Goal: Task Accomplishment & Management: Use online tool/utility

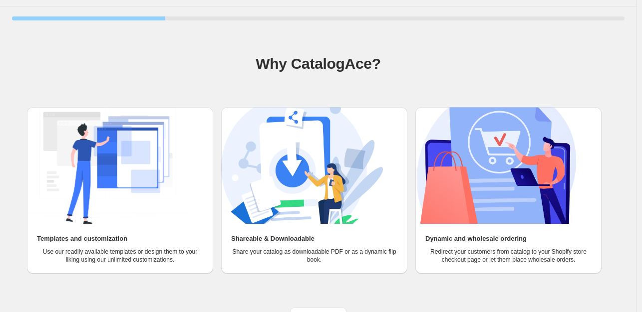
scroll to position [42, 0]
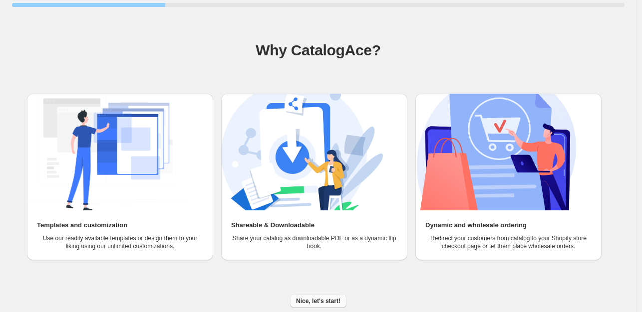
click at [320, 304] on span "Nice, let's start!" at bounding box center [318, 302] width 44 height 8
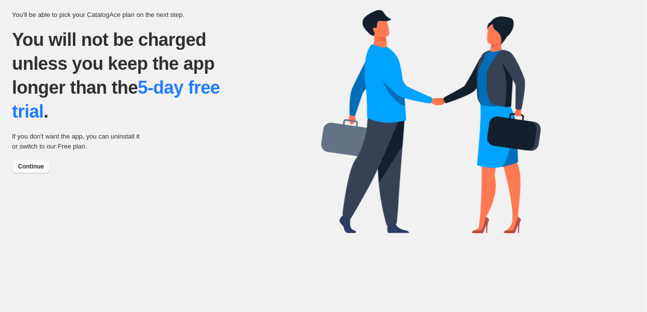
click at [33, 170] on span "Continue" at bounding box center [31, 167] width 26 height 8
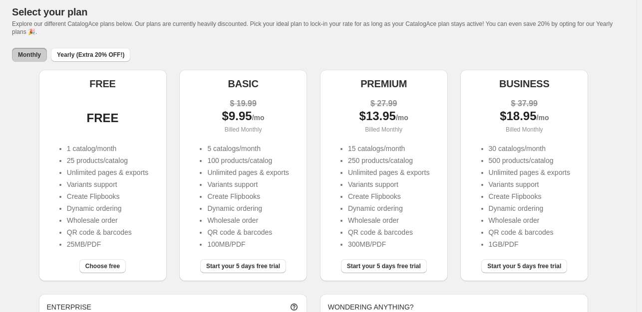
scroll to position [100, 0]
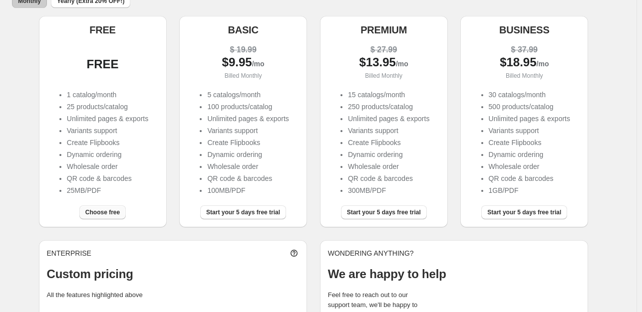
click at [106, 212] on span "Choose free" at bounding box center [102, 213] width 34 height 8
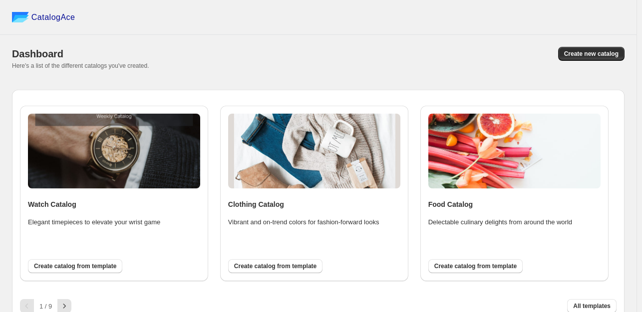
scroll to position [10, 0]
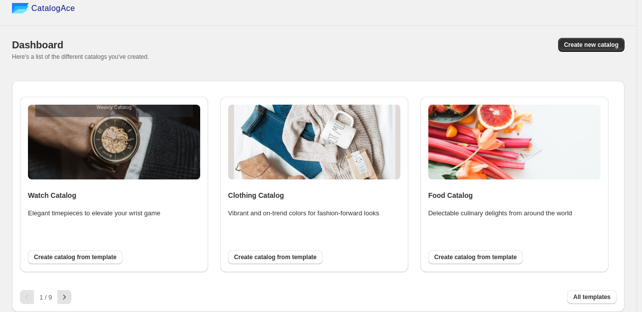
click at [616, 293] on button "All templates" at bounding box center [591, 298] width 49 height 14
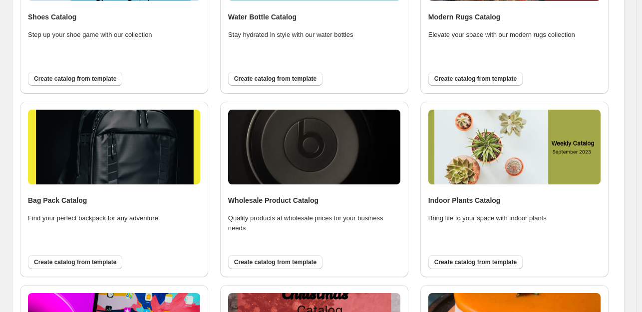
scroll to position [1048, 0]
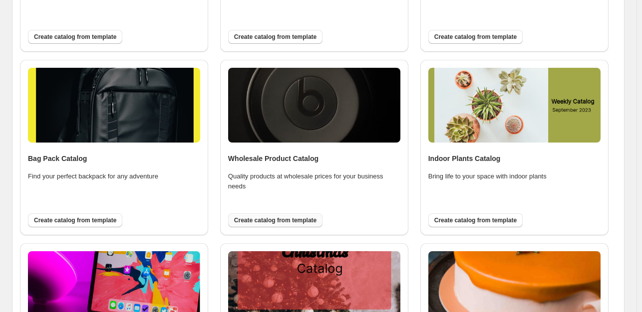
click at [292, 222] on span "Create catalog from template" at bounding box center [275, 221] width 82 height 8
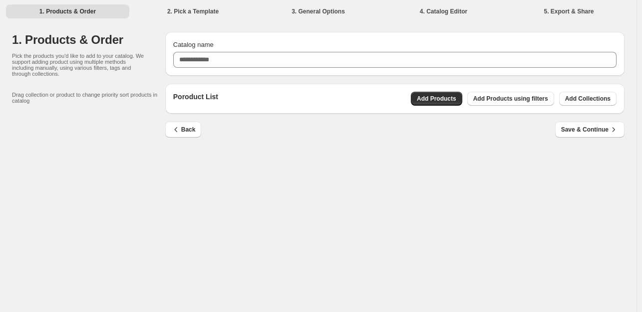
scroll to position [0, 0]
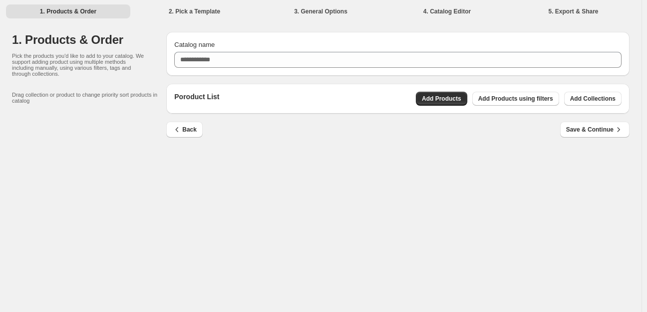
drag, startPoint x: 366, startPoint y: 39, endPoint x: 365, endPoint y: 49, distance: 9.5
click at [366, 44] on div "Catalog name" at bounding box center [397, 45] width 447 height 10
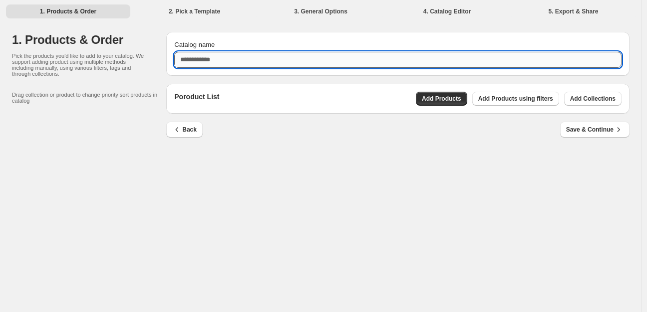
click at [364, 54] on input "Catalog name" at bounding box center [397, 60] width 447 height 16
type input "****"
click at [453, 100] on span "Add Products" at bounding box center [441, 99] width 39 height 8
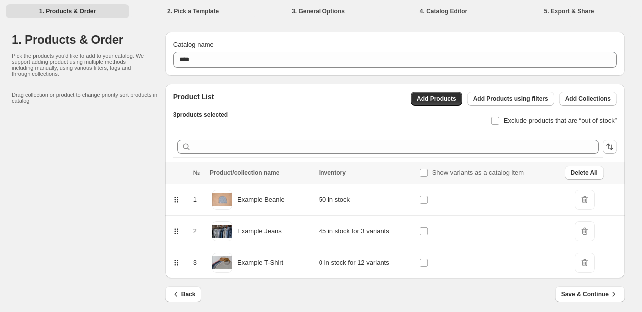
scroll to position [6, 0]
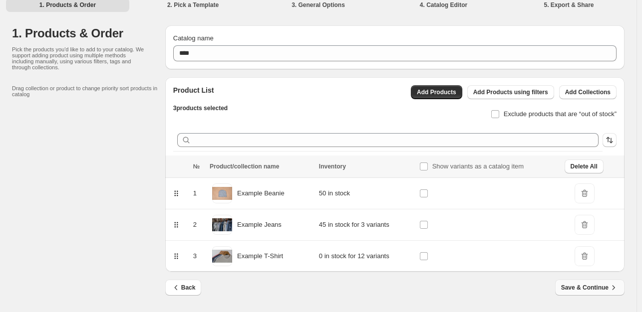
click at [611, 291] on span "Save & Continue" at bounding box center [589, 288] width 57 height 10
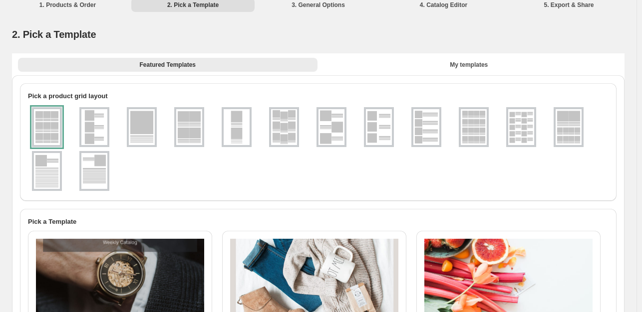
scroll to position [0, 0]
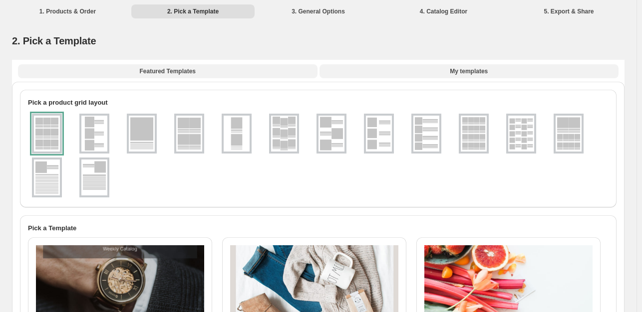
click at [472, 74] on span "My templates" at bounding box center [469, 71] width 38 height 8
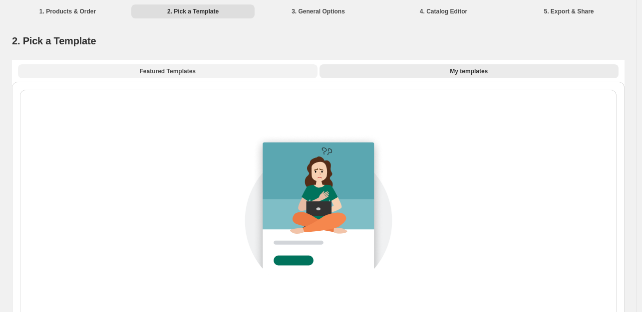
click at [192, 76] on button "Featured Templates" at bounding box center [168, 71] width 300 height 14
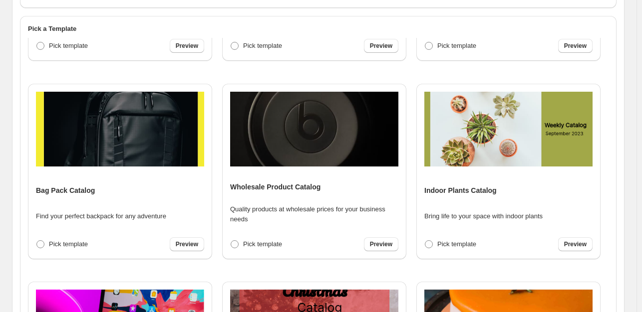
scroll to position [1198, 0]
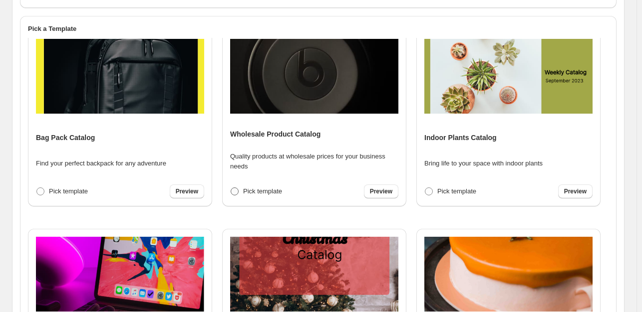
click at [233, 193] on span at bounding box center [235, 192] width 8 height 8
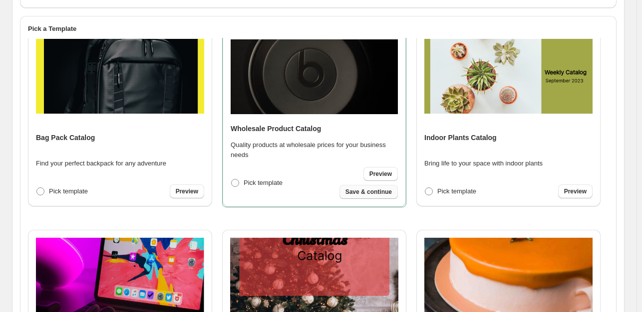
click at [384, 193] on span "Save & continue" at bounding box center [368, 192] width 46 height 8
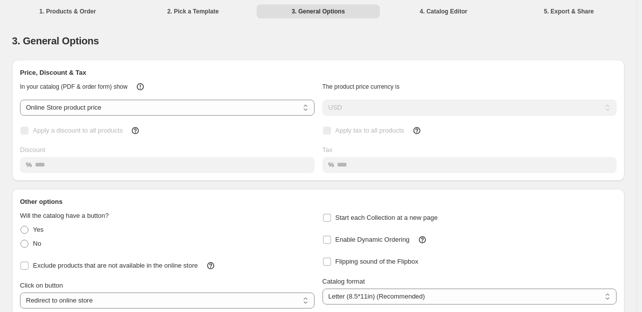
scroll to position [100, 0]
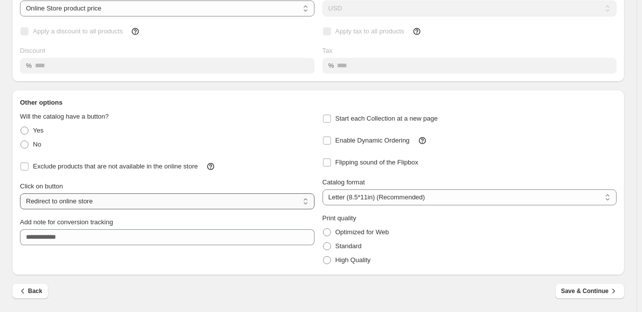
click at [166, 204] on select "**********" at bounding box center [167, 202] width 295 height 16
select select "**********"
click at [20, 194] on select "**********" at bounding box center [167, 202] width 295 height 16
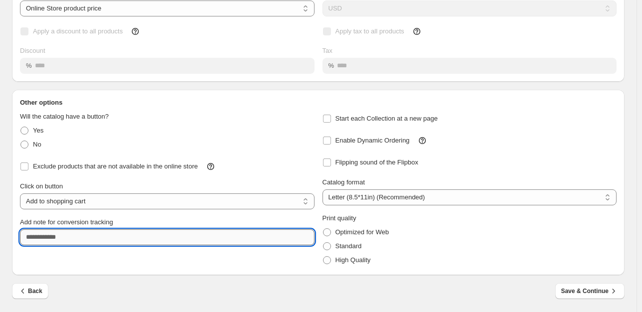
click at [102, 241] on input "Add note for conversion tracking" at bounding box center [167, 238] width 295 height 16
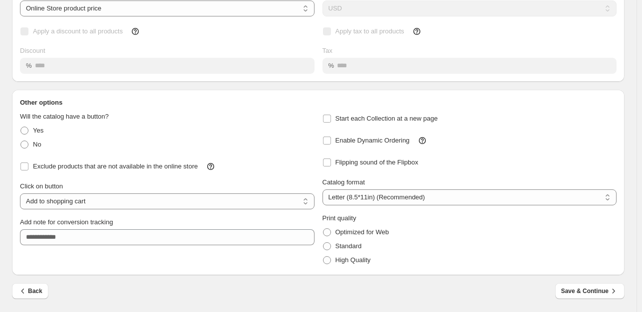
click at [180, 264] on div "**********" at bounding box center [167, 190] width 295 height 156
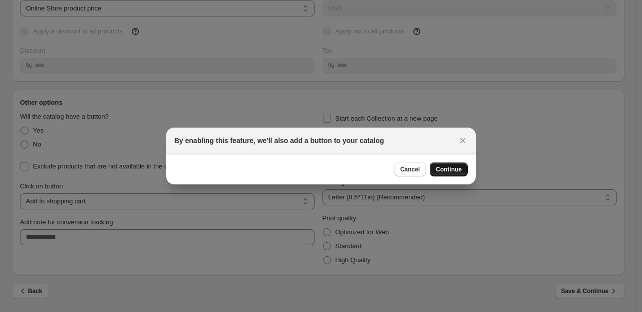
click at [446, 169] on span "Continue" at bounding box center [449, 170] width 26 height 8
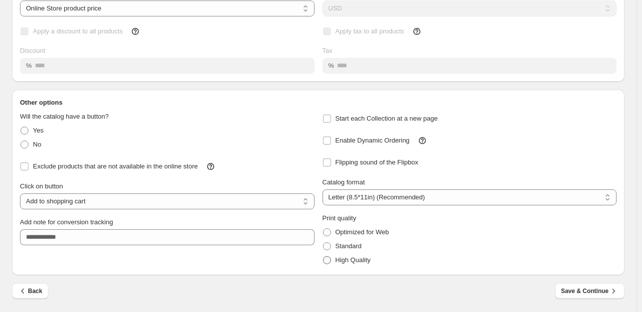
click at [357, 261] on span "High Quality" at bounding box center [352, 260] width 35 height 7
click at [599, 296] on span "Save & Continue" at bounding box center [589, 292] width 57 height 10
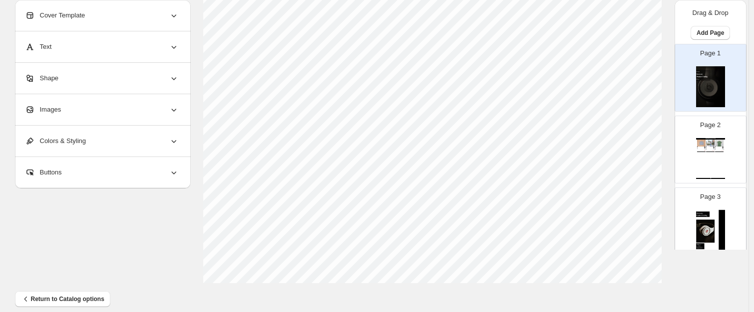
scroll to position [411, 0]
click at [646, 138] on div "Page 2 Wholesale Product Catalog Example Beanie Our beanie is a must-have acces…" at bounding box center [710, 149] width 71 height 67
type input "*"
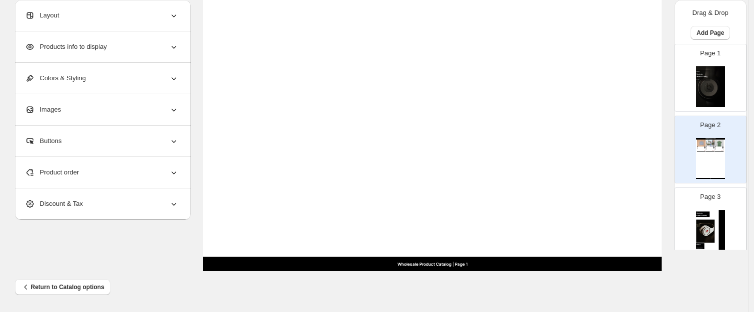
click at [154, 16] on div "Layout" at bounding box center [102, 15] width 154 height 31
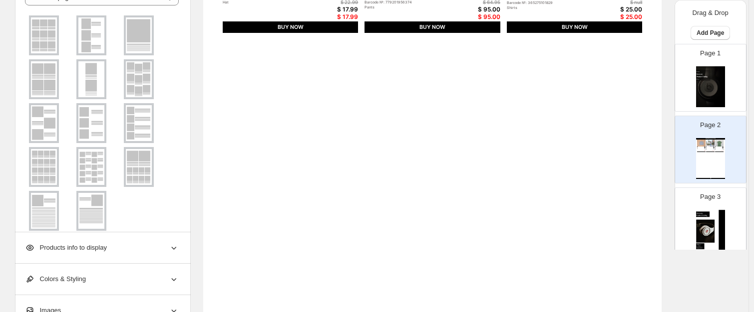
scroll to position [77, 0]
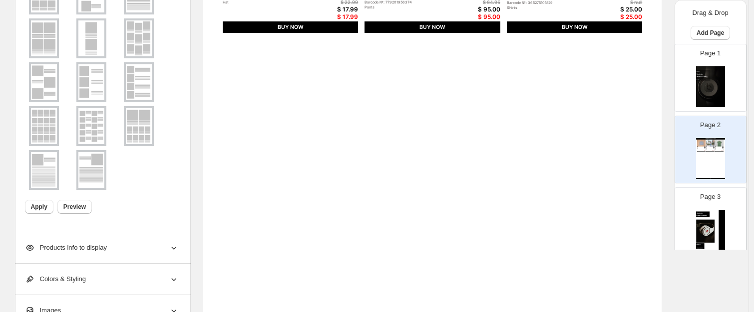
click at [51, 86] on img at bounding box center [44, 82] width 26 height 36
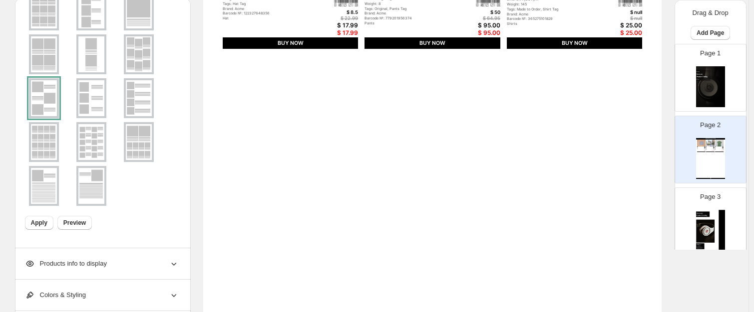
scroll to position [262, 0]
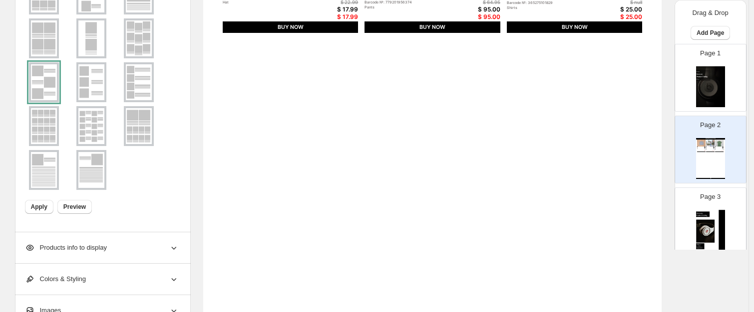
click at [92, 90] on img at bounding box center [91, 82] width 26 height 36
click at [48, 76] on img at bounding box center [44, 82] width 26 height 36
click at [41, 209] on span "Apply" at bounding box center [39, 207] width 16 height 8
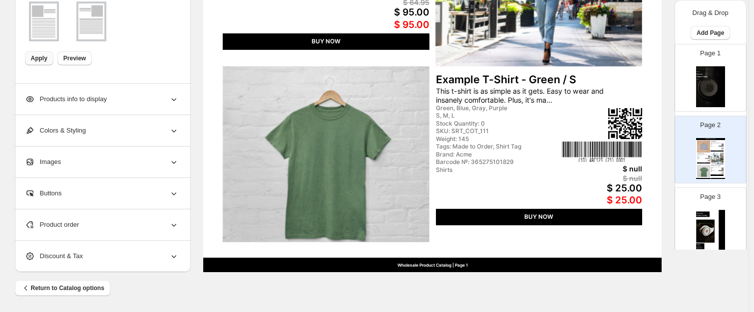
scroll to position [411, 0]
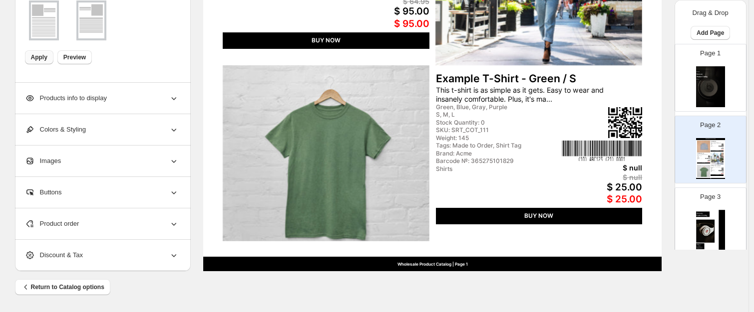
click at [130, 94] on div "Products info to display" at bounding box center [102, 98] width 154 height 31
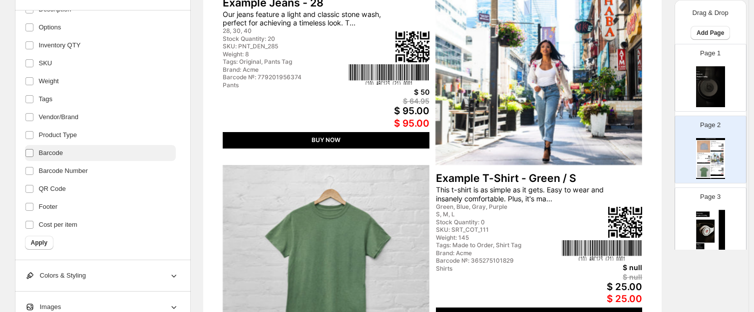
scroll to position [224, 0]
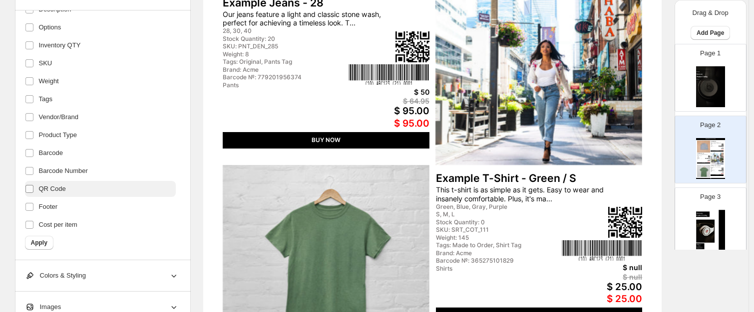
click at [27, 188] on span at bounding box center [29, 189] width 9 height 9
click at [47, 246] on span "Apply" at bounding box center [39, 243] width 16 height 8
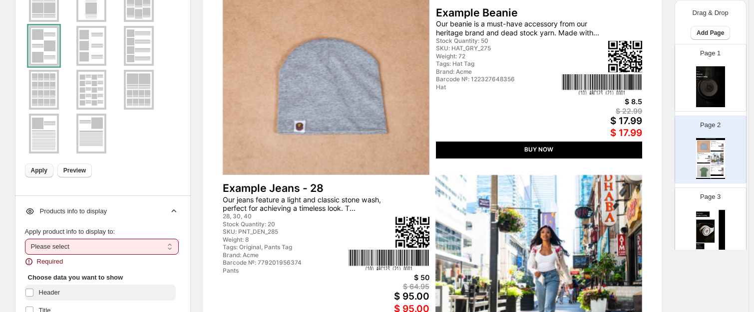
scroll to position [207, 0]
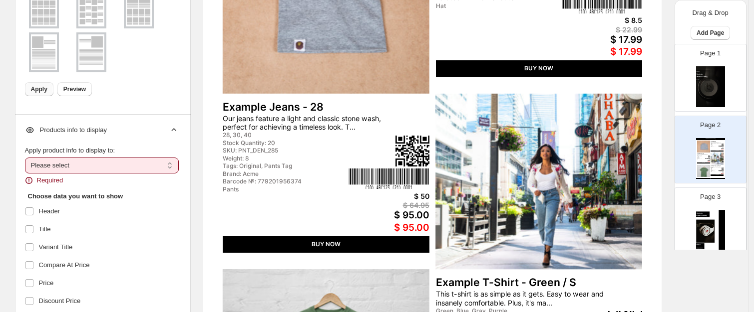
click at [94, 168] on select "**********" at bounding box center [102, 166] width 154 height 16
select select "**********"
click at [27, 158] on select "**********" at bounding box center [102, 166] width 154 height 16
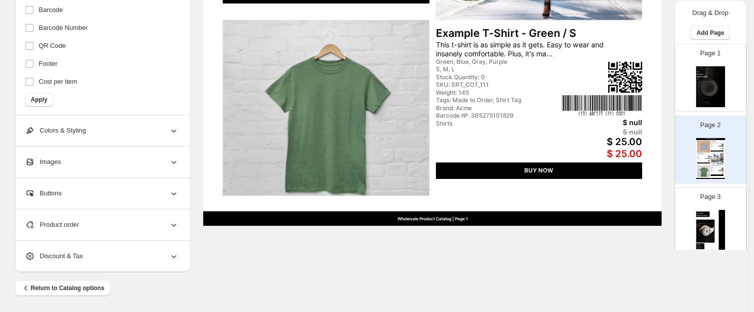
scroll to position [212, 0]
click at [47, 98] on span "Apply" at bounding box center [39, 98] width 16 height 8
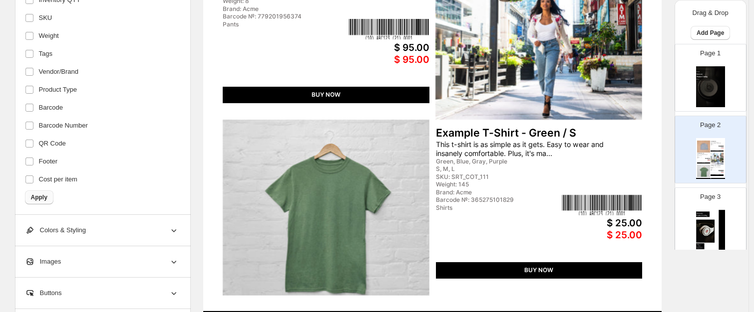
click at [45, 195] on span "Apply" at bounding box center [39, 198] width 16 height 8
click at [47, 200] on span "Apply" at bounding box center [39, 198] width 16 height 8
click at [47, 200] on form "Choose data you want to show Header Title Variant Title Compare At Price Price …" at bounding box center [102, 8] width 154 height 392
click at [44, 194] on span "Apply" at bounding box center [39, 198] width 16 height 8
click at [120, 228] on div "Colors & Styling" at bounding box center [102, 230] width 154 height 31
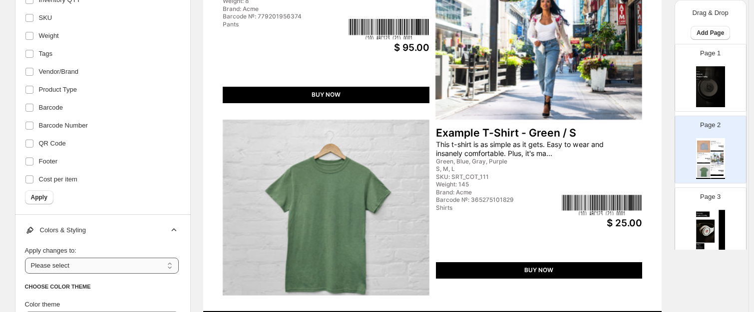
click at [86, 264] on select "**********" at bounding box center [102, 266] width 154 height 16
select select "**********"
click at [27, 258] on select "**********" at bounding box center [102, 266] width 154 height 16
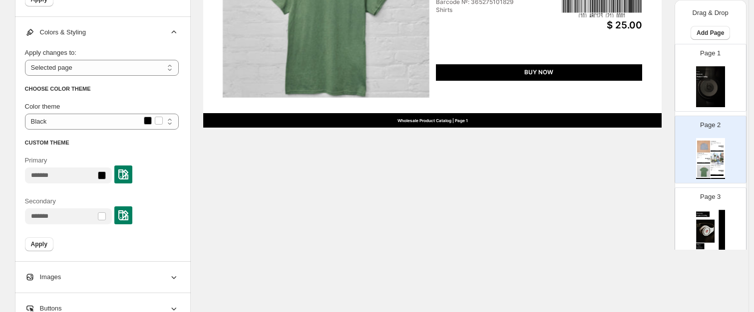
scroll to position [557, 0]
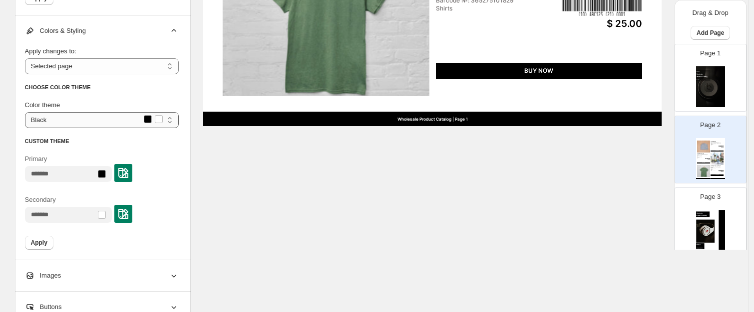
click at [152, 120] on select "**********" at bounding box center [102, 120] width 154 height 16
select select "**********"
click at [27, 112] on select "**********" at bounding box center [102, 120] width 154 height 16
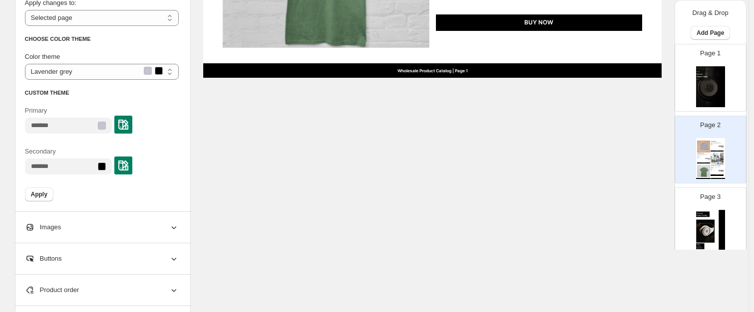
scroll to position [607, 0]
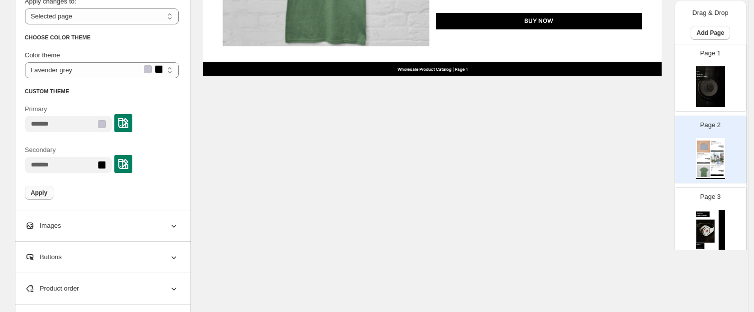
click at [52, 188] on button "Apply" at bounding box center [39, 193] width 28 height 14
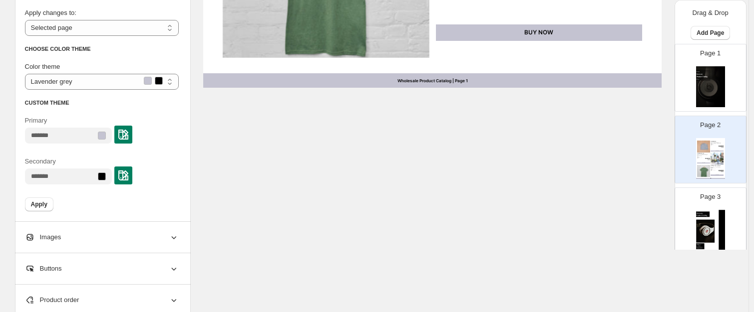
scroll to position [656, 0]
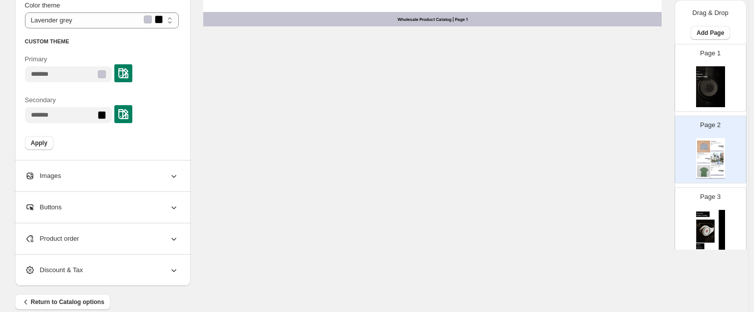
click at [50, 144] on button "Apply" at bounding box center [39, 143] width 28 height 14
click at [144, 171] on div "Images" at bounding box center [102, 176] width 154 height 31
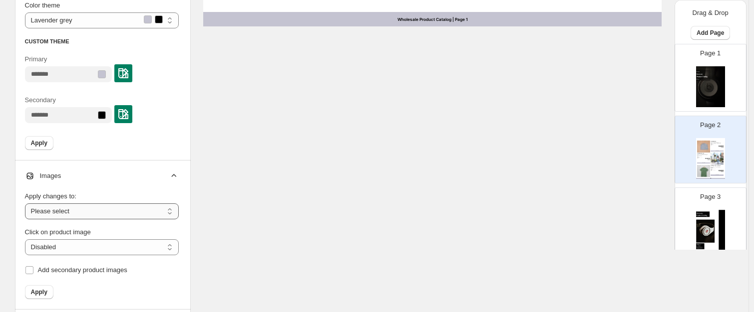
click at [129, 205] on select "**********" at bounding box center [102, 212] width 154 height 16
select select "**********"
click at [27, 204] on select "**********" at bounding box center [102, 212] width 154 height 16
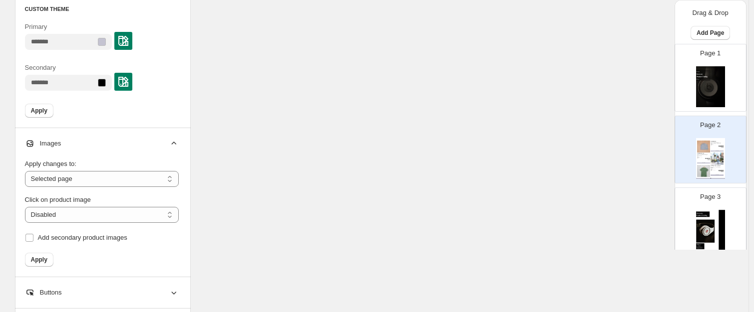
scroll to position [706, 0]
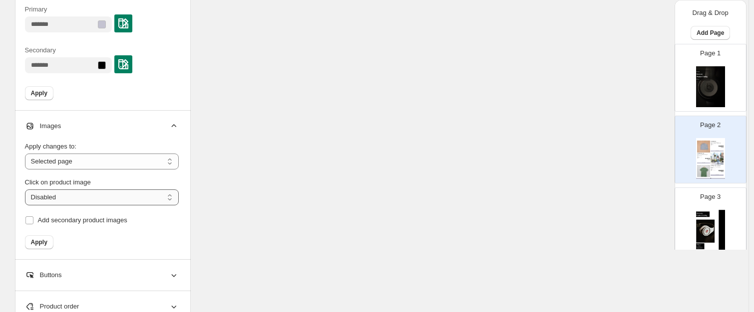
click at [80, 194] on select "**********" at bounding box center [102, 198] width 154 height 16
click at [27, 190] on select "**********" at bounding box center [102, 198] width 154 height 16
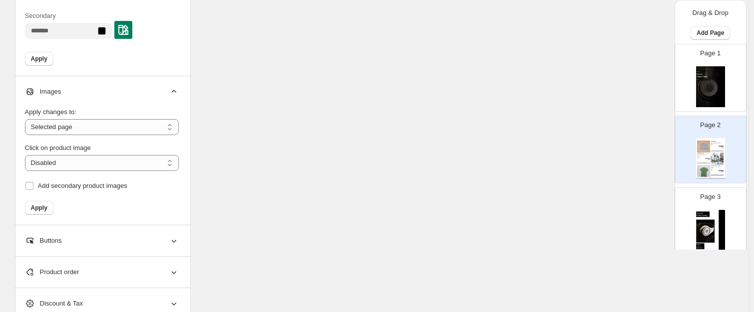
scroll to position [756, 0]
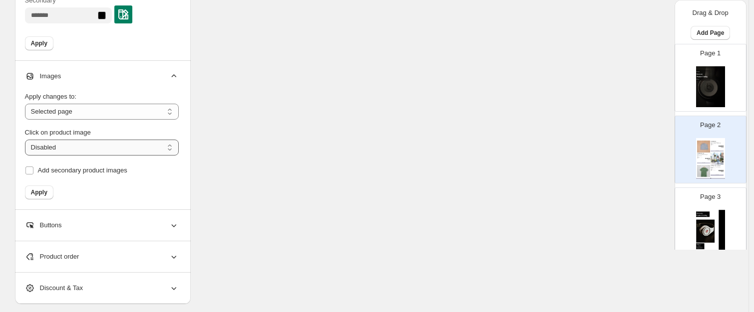
click at [62, 152] on select "**********" at bounding box center [102, 148] width 154 height 16
click at [27, 140] on select "**********" at bounding box center [102, 148] width 154 height 16
click at [78, 147] on select "**********" at bounding box center [102, 148] width 154 height 16
click at [93, 111] on select "**********" at bounding box center [102, 112] width 154 height 16
click at [74, 194] on div "Apply" at bounding box center [102, 193] width 154 height 14
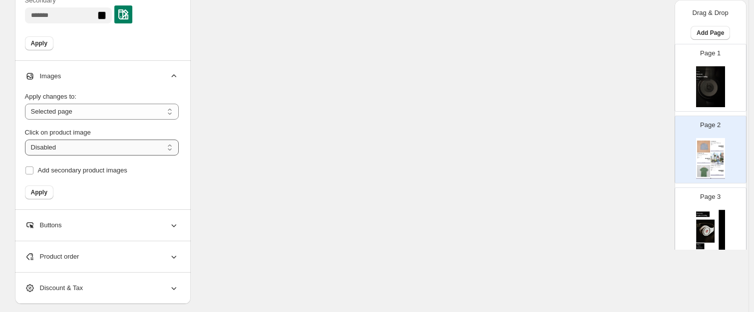
click at [66, 142] on select "**********" at bounding box center [102, 148] width 154 height 16
click at [27, 140] on select "**********" at bounding box center [102, 148] width 154 height 16
select select "**********"
click at [45, 195] on span "Apply" at bounding box center [39, 193] width 16 height 8
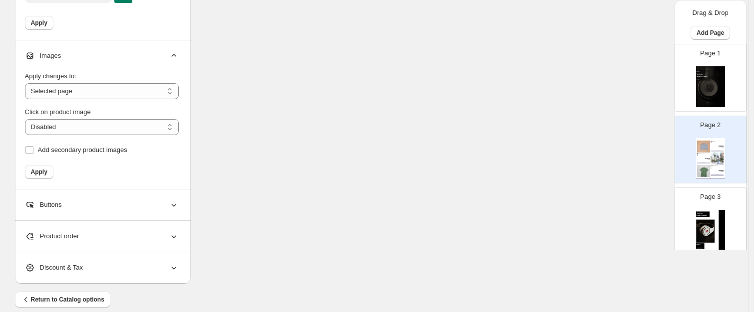
scroll to position [788, 0]
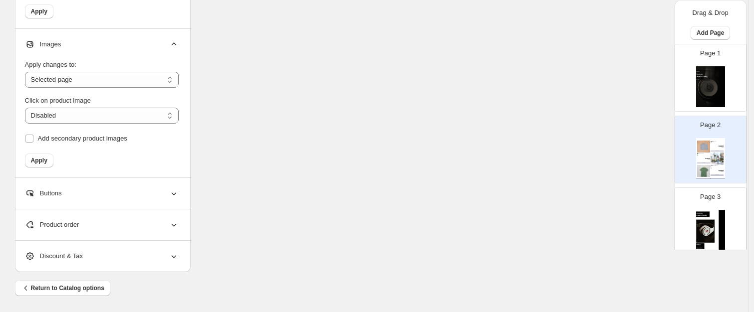
click at [133, 182] on div "Buttons" at bounding box center [102, 193] width 154 height 31
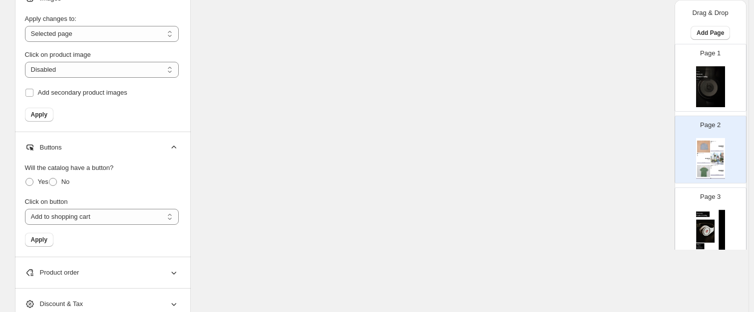
scroll to position [882, 0]
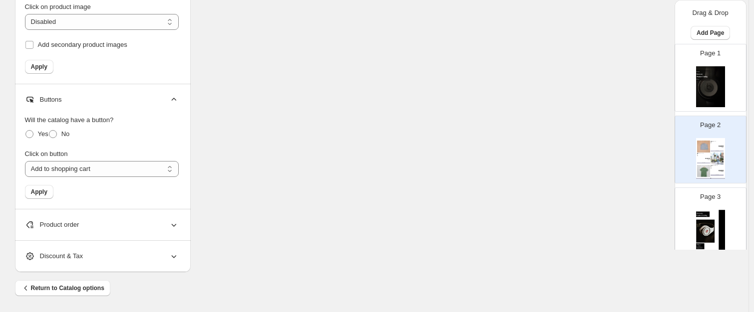
drag, startPoint x: 40, startPoint y: 201, endPoint x: 56, endPoint y: 211, distance: 19.0
click at [40, 201] on div "**********" at bounding box center [102, 158] width 154 height 102
click at [66, 218] on div "Product order" at bounding box center [102, 225] width 154 height 31
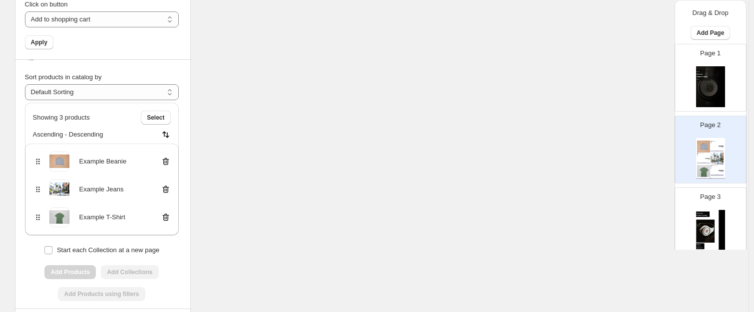
scroll to position [28, 0]
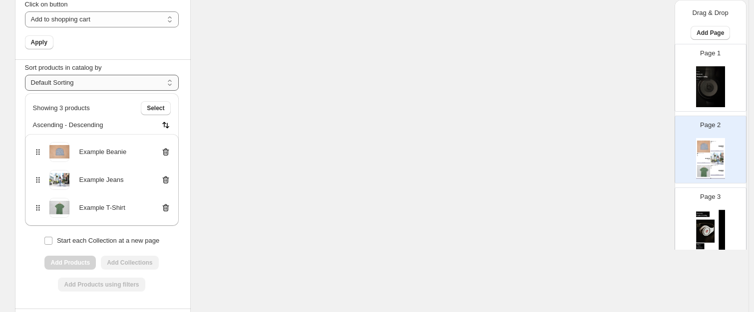
click at [142, 76] on select "**********" at bounding box center [102, 83] width 154 height 16
click at [152, 66] on div "Sort products in catalog by" at bounding box center [102, 68] width 154 height 10
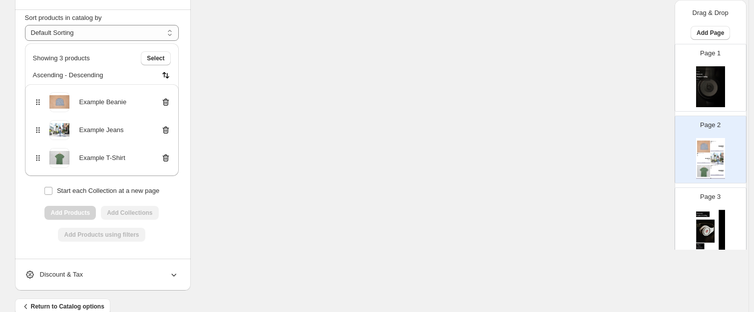
scroll to position [1100, 0]
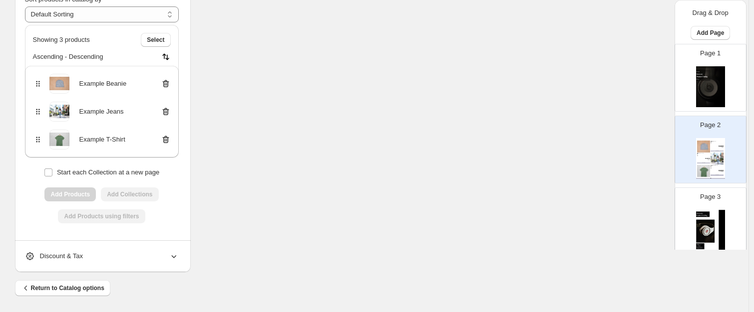
click at [126, 256] on div "Discount & Tax" at bounding box center [102, 256] width 154 height 31
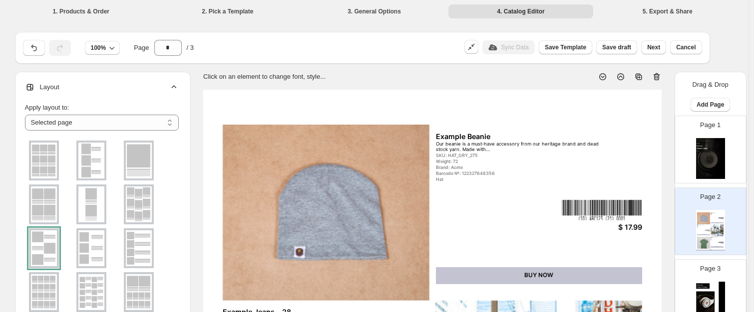
scroll to position [0, 0]
click at [136, 82] on div "Layout" at bounding box center [102, 87] width 154 height 31
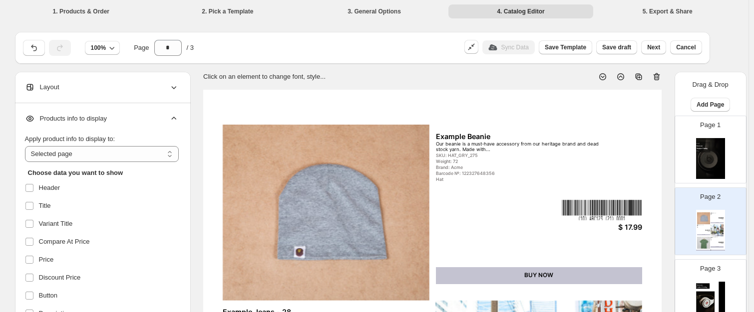
click at [178, 120] on icon at bounding box center [174, 119] width 10 height 10
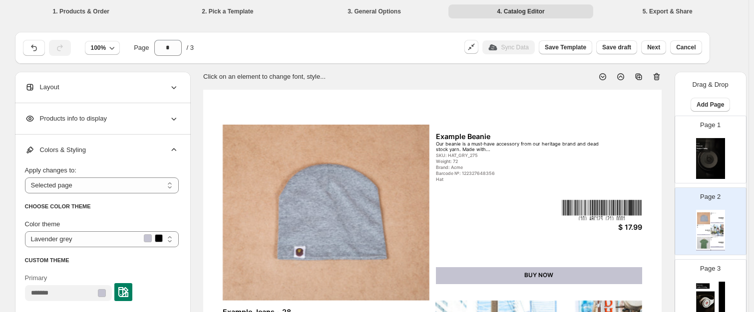
click at [178, 120] on icon at bounding box center [174, 119] width 10 height 10
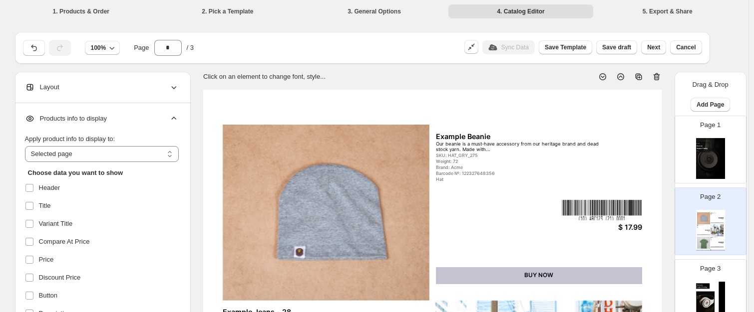
click at [176, 118] on icon at bounding box center [174, 119] width 10 height 10
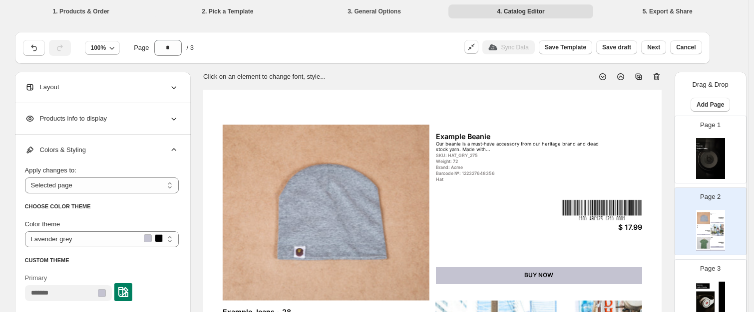
click at [170, 146] on div "Colors & Styling" at bounding box center [102, 150] width 154 height 31
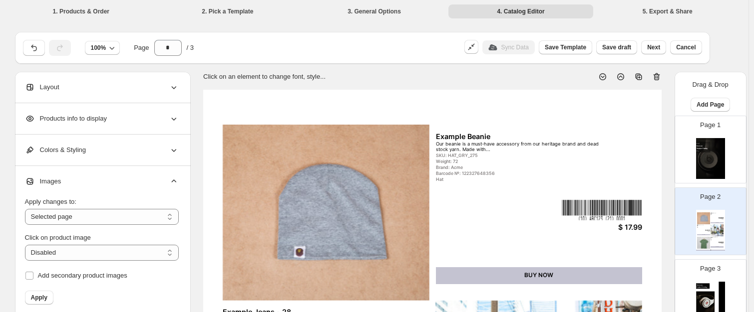
click at [174, 185] on icon at bounding box center [174, 182] width 10 height 10
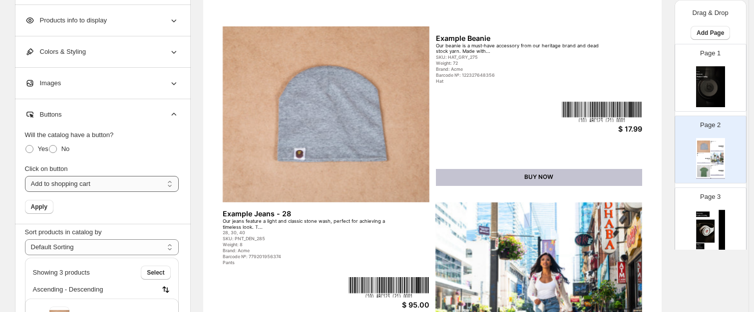
scroll to position [100, 0]
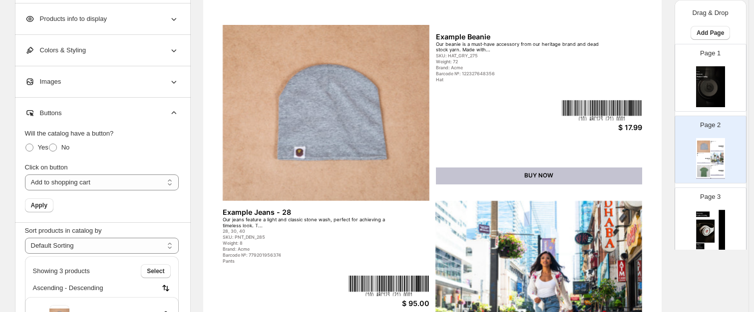
click at [175, 105] on div "Buttons" at bounding box center [102, 113] width 154 height 31
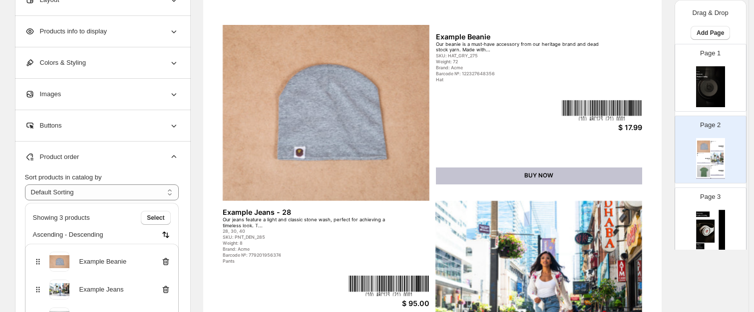
click at [179, 155] on icon at bounding box center [174, 157] width 10 height 10
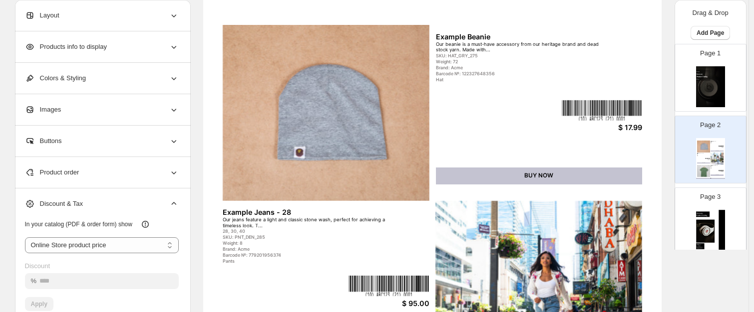
scroll to position [250, 0]
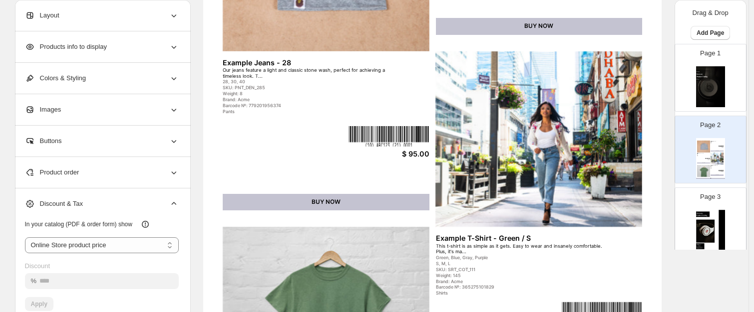
click at [181, 208] on div "**********" at bounding box center [103, 284] width 176 height 191
click at [179, 206] on icon at bounding box center [174, 204] width 10 height 10
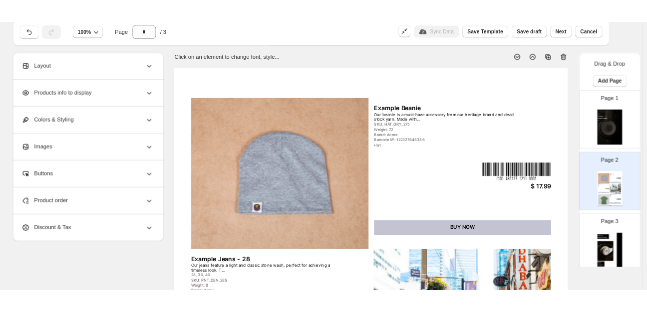
scroll to position [0, 0]
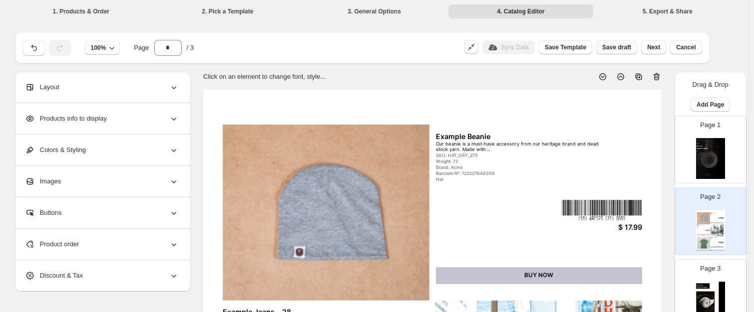
click at [631, 50] on span "Save draft" at bounding box center [616, 47] width 29 height 8
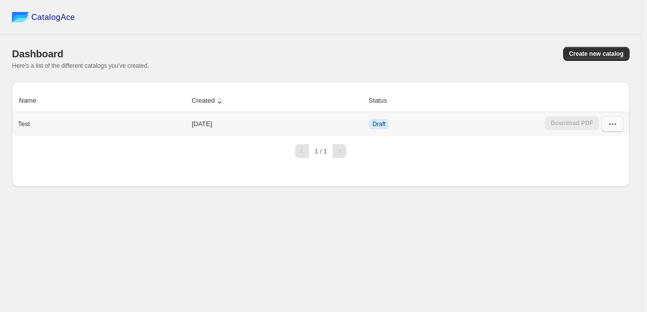
click at [612, 128] on icon "button" at bounding box center [613, 124] width 10 height 10
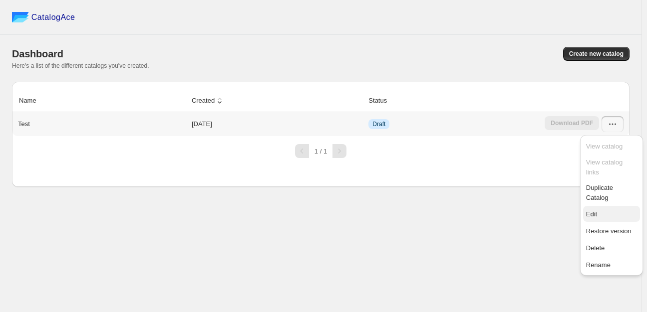
click at [604, 210] on span "Edit" at bounding box center [611, 215] width 51 height 10
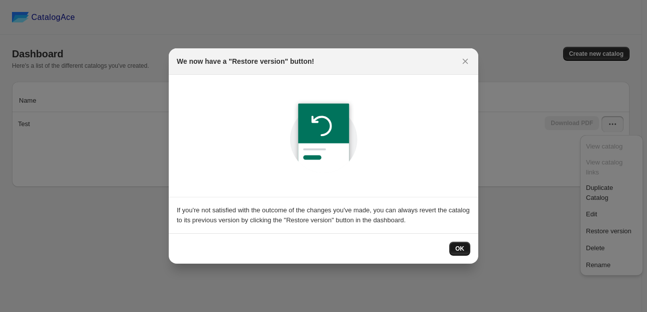
click at [462, 250] on span "OK" at bounding box center [459, 249] width 9 height 8
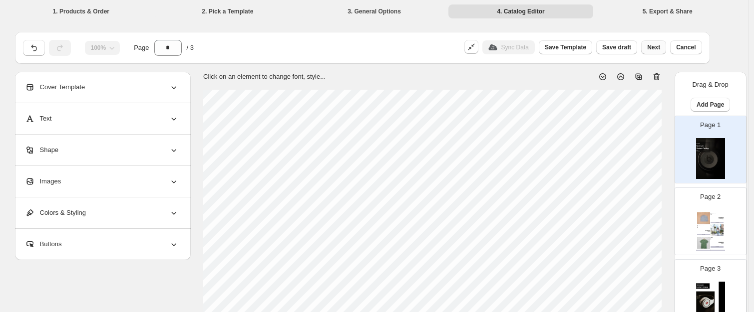
click at [646, 52] on button "Next" at bounding box center [653, 47] width 25 height 14
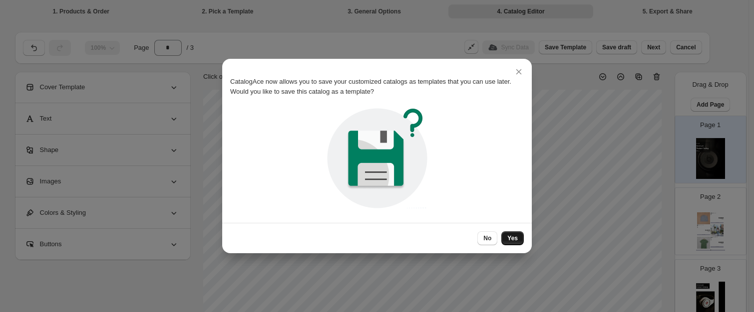
click at [512, 236] on span "Yes" at bounding box center [512, 239] width 10 height 8
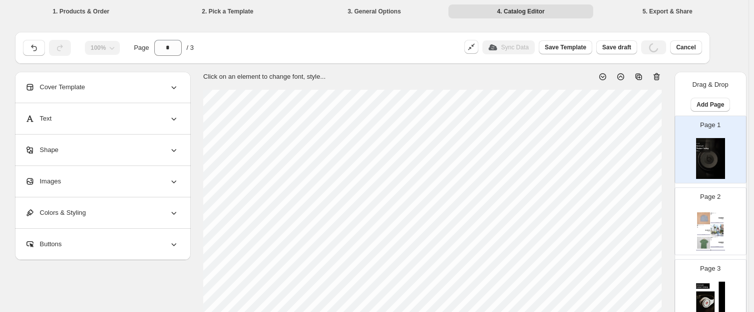
click at [646, 229] on div "Example Beanie Our beanie is a must-have accessory from our heritage brand and …" at bounding box center [710, 230] width 29 height 41
type input "*"
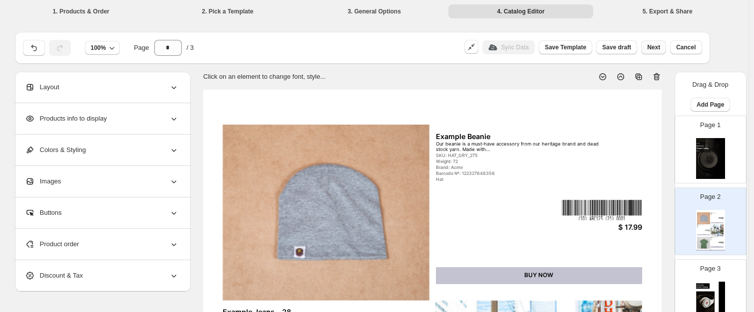
click at [646, 44] on span "Next" at bounding box center [653, 47] width 13 height 8
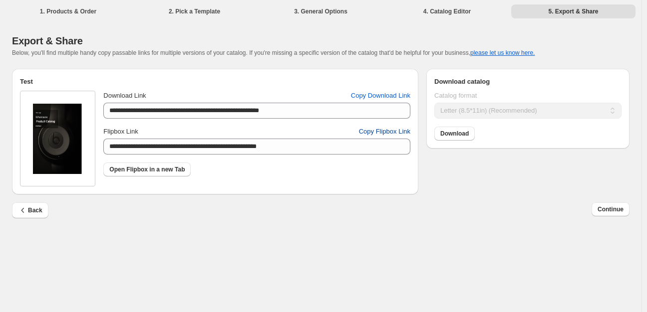
click at [381, 136] on span "Copy Flipbox Link" at bounding box center [384, 132] width 51 height 10
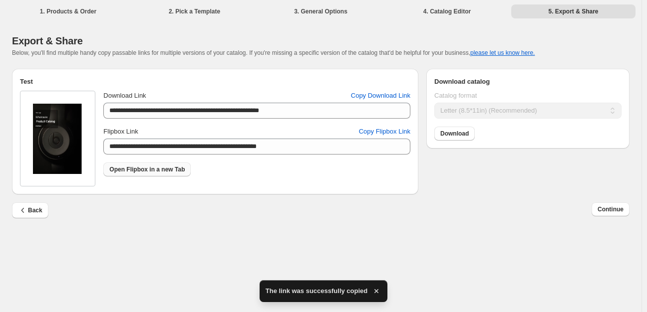
click at [143, 172] on span "Open Flipbox in a new Tab" at bounding box center [146, 170] width 75 height 8
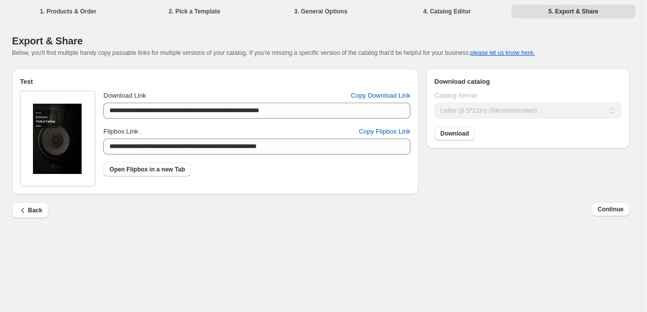
click at [451, 12] on li "4. Catalog Editor" at bounding box center [447, 11] width 124 height 14
click at [32, 214] on span "Back" at bounding box center [30, 211] width 24 height 10
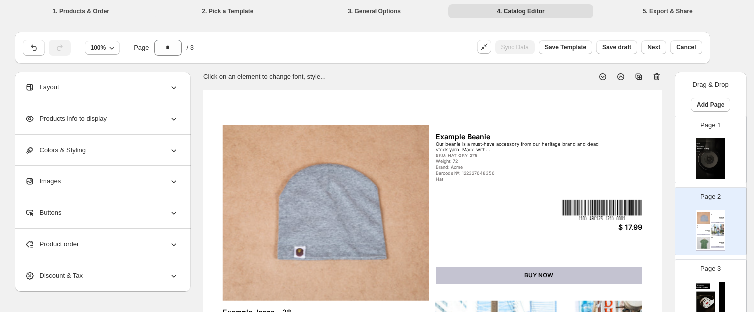
click at [116, 241] on div "Product order" at bounding box center [102, 244] width 154 height 31
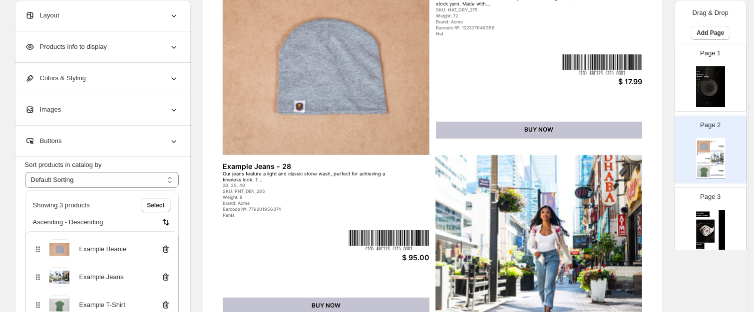
scroll to position [150, 0]
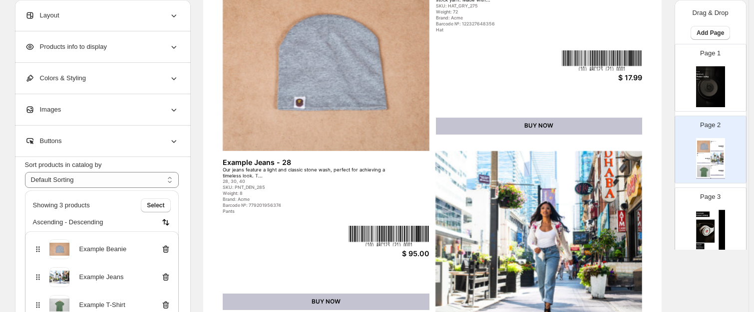
click at [160, 144] on div "Buttons" at bounding box center [102, 141] width 154 height 31
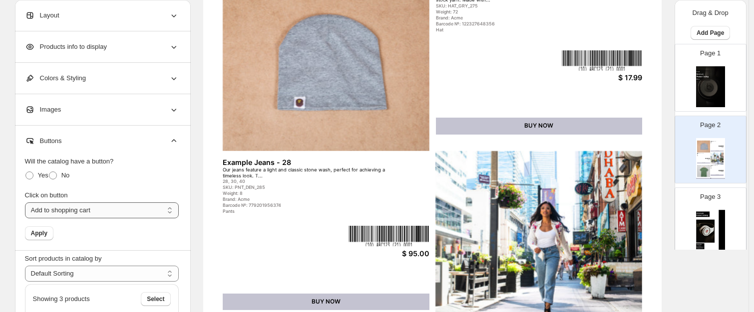
click at [72, 218] on select "**********" at bounding box center [102, 211] width 154 height 16
click at [90, 206] on select "**********" at bounding box center [102, 211] width 154 height 16
click at [27, 203] on select "**********" at bounding box center [102, 211] width 154 height 16
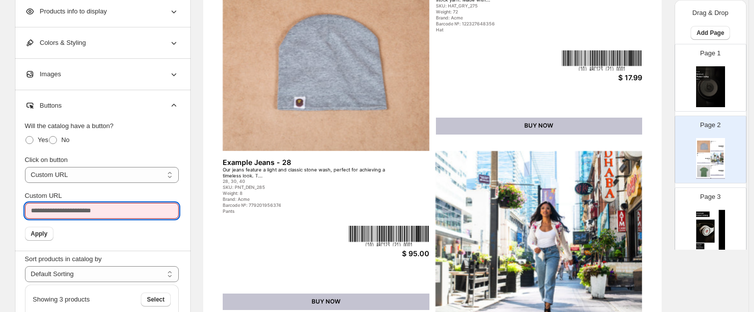
click at [106, 212] on input "Custom URL" at bounding box center [102, 211] width 154 height 16
click at [113, 177] on select "**********" at bounding box center [102, 175] width 154 height 16
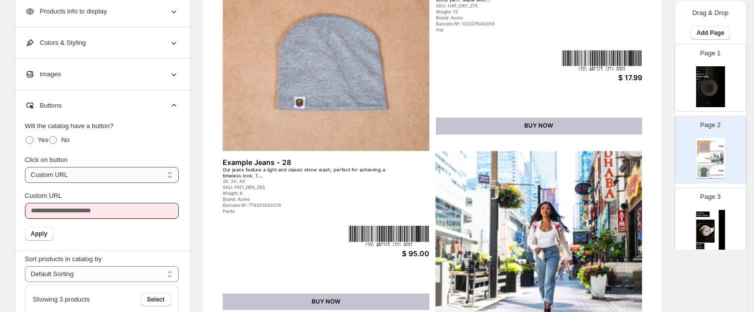
select select "**********"
click at [27, 183] on select "**********" at bounding box center [102, 175] width 154 height 16
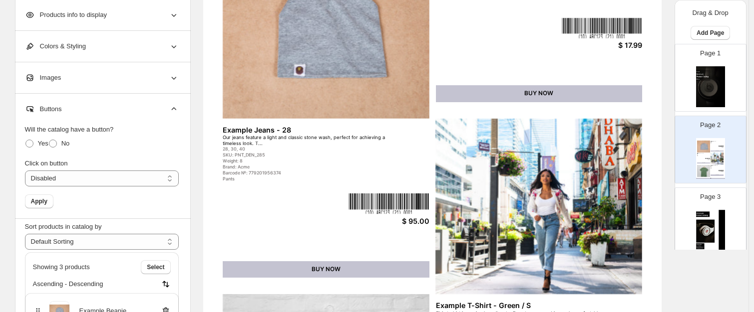
scroll to position [200, 0]
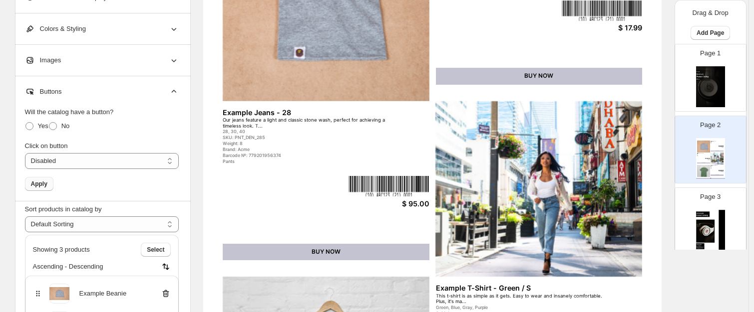
click at [41, 185] on span "Apply" at bounding box center [39, 184] width 16 height 8
click at [50, 182] on button "Apply" at bounding box center [39, 184] width 28 height 14
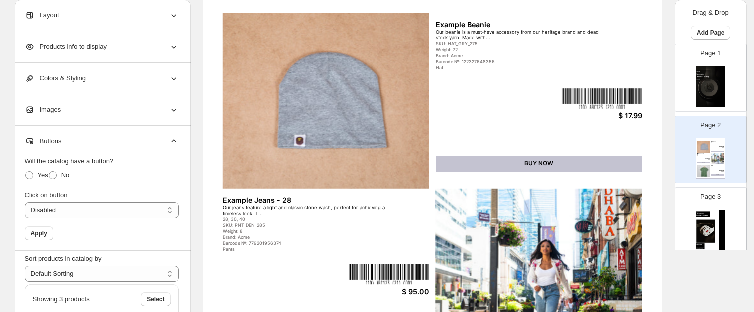
scroll to position [0, 0]
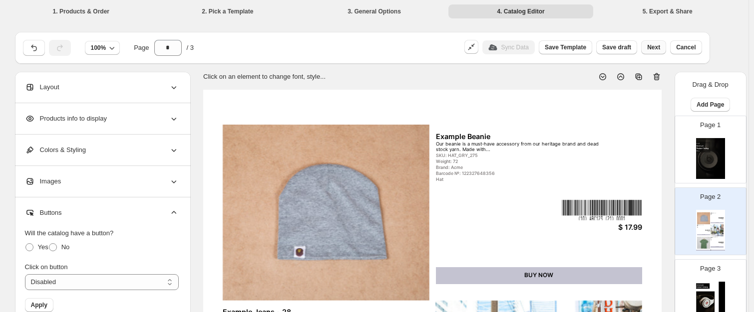
click at [646, 51] on button "Next" at bounding box center [653, 47] width 25 height 14
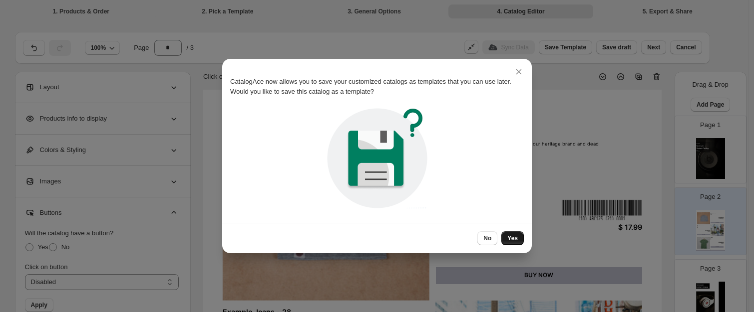
click at [519, 242] on button "Yes" at bounding box center [512, 239] width 22 height 14
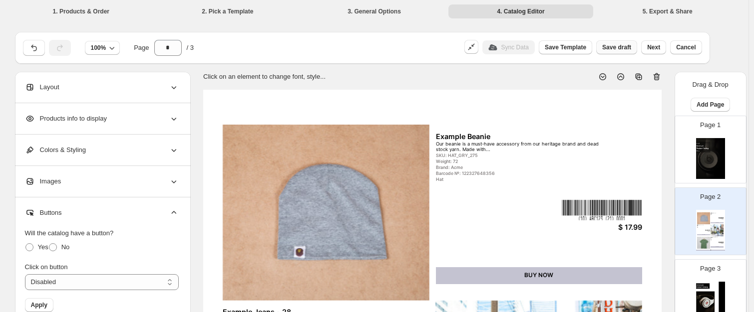
click at [625, 51] on button "Save draft" at bounding box center [616, 47] width 41 height 14
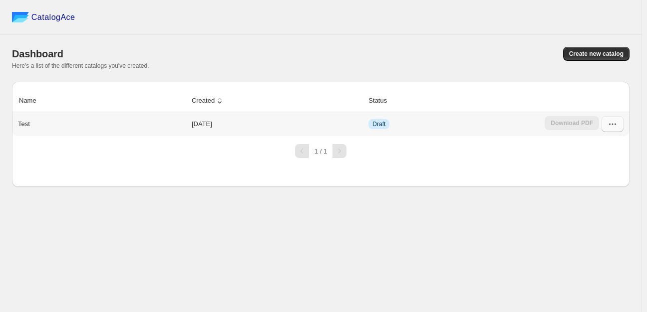
click at [613, 125] on icon "button" at bounding box center [612, 124] width 1 height 1
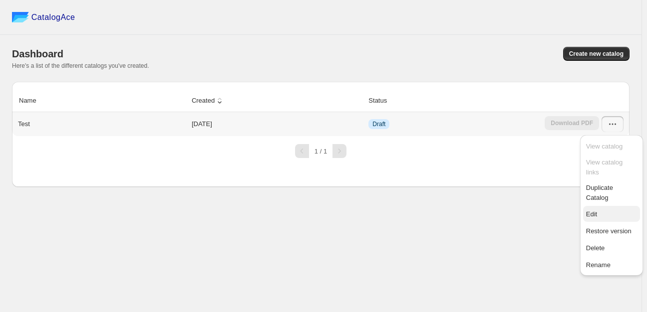
click at [605, 210] on span "Edit" at bounding box center [611, 215] width 51 height 10
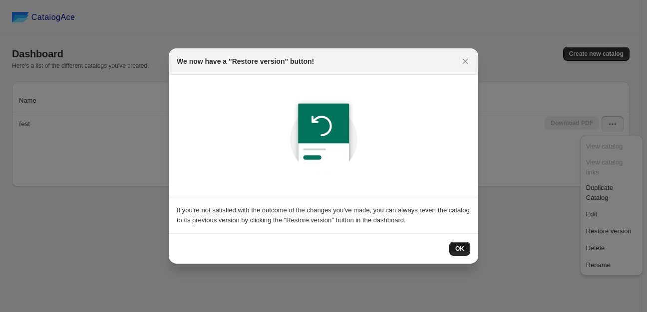
click at [462, 248] on span "OK" at bounding box center [459, 249] width 9 height 8
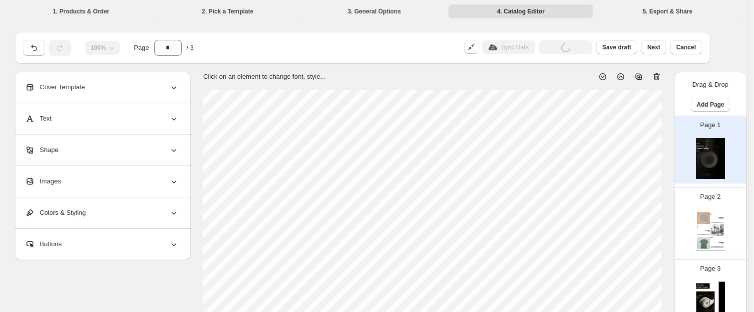
click at [160, 243] on div "Buttons" at bounding box center [102, 244] width 154 height 31
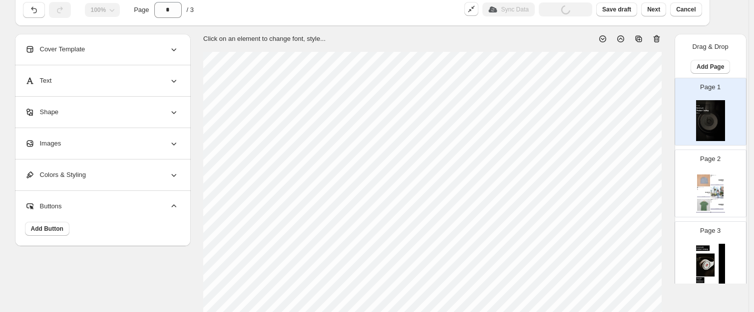
scroll to position [100, 0]
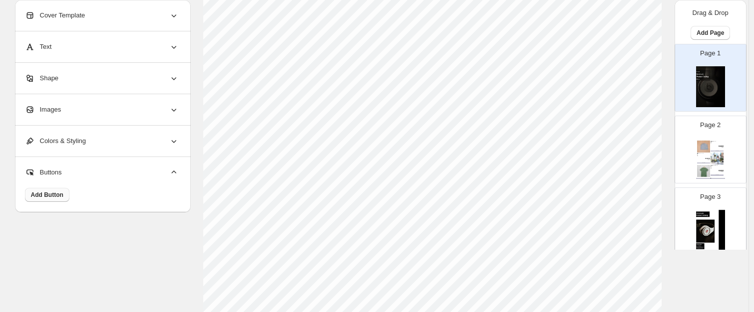
click at [48, 195] on span "Add Button" at bounding box center [47, 195] width 32 height 8
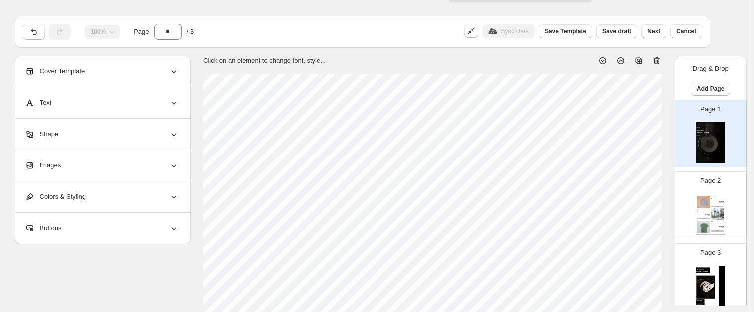
scroll to position [0, 0]
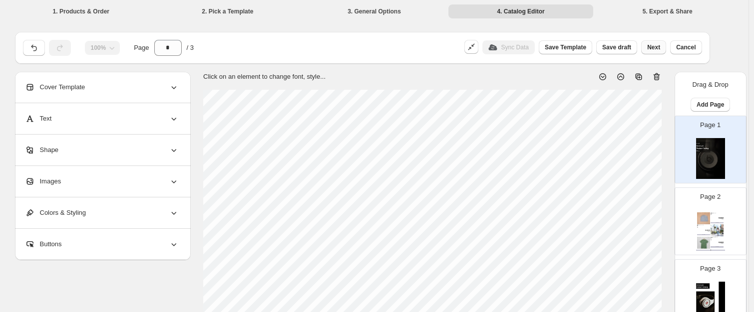
click at [646, 46] on span "Next" at bounding box center [653, 47] width 13 height 8
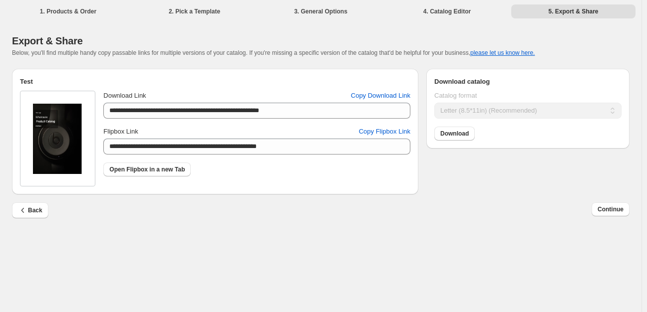
click at [199, 16] on li "2. Pick a Template" at bounding box center [194, 11] width 124 height 14
drag, startPoint x: 486, startPoint y: 14, endPoint x: 449, endPoint y: 14, distance: 37.4
click at [461, 12] on li "4. Catalog Editor" at bounding box center [447, 11] width 124 height 14
click at [447, 14] on li "4. Catalog Editor" at bounding box center [447, 11] width 124 height 14
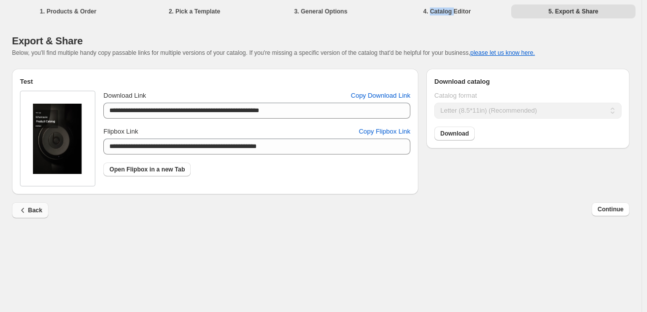
click at [35, 214] on span "Back" at bounding box center [30, 211] width 24 height 10
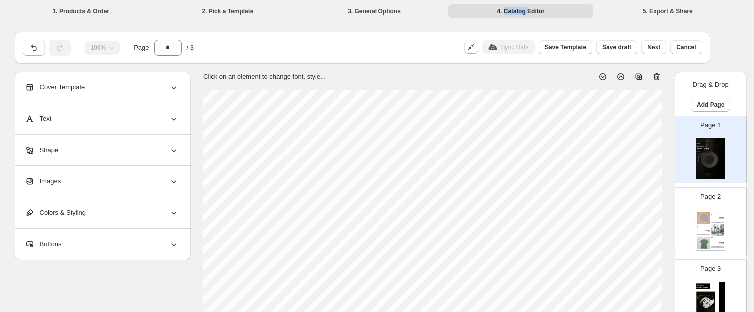
scroll to position [200, 0]
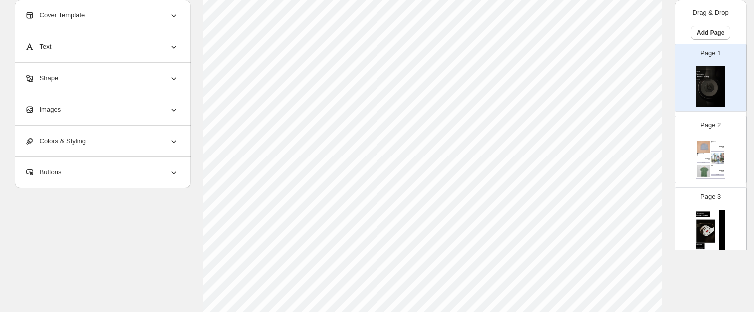
click at [646, 158] on div "Page 2 Example Beanie Our beanie is a must-have accessory from our heritage bra…" at bounding box center [706, 145] width 63 height 67
type input "*"
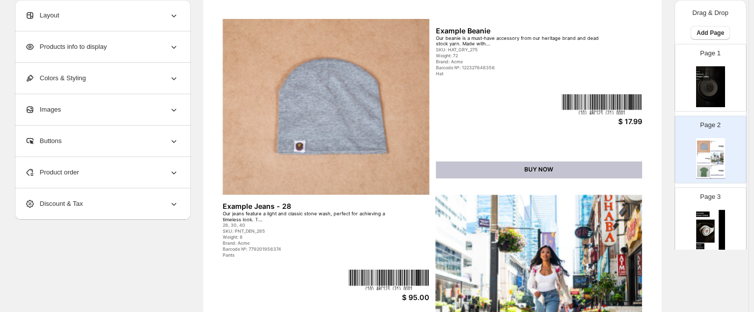
scroll to position [0, 0]
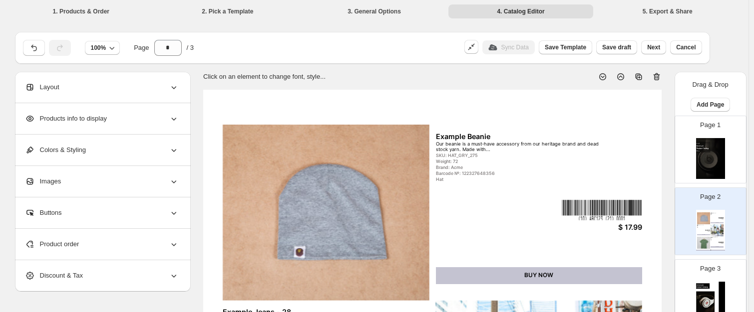
click at [93, 221] on div "Buttons" at bounding box center [102, 213] width 154 height 31
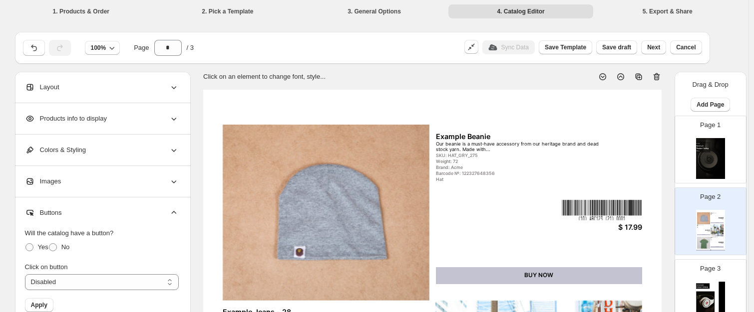
click at [100, 9] on li "1. Products & Order" at bounding box center [81, 11] width 145 height 14
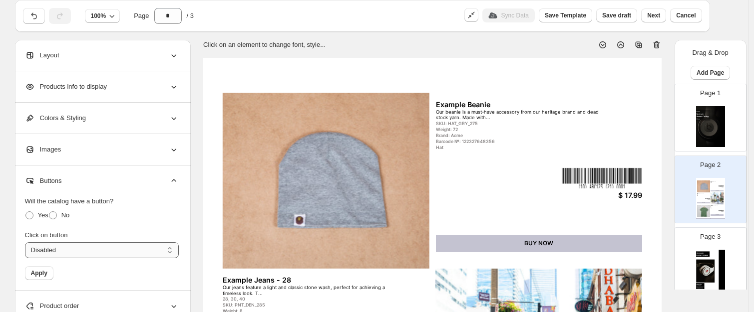
scroll to position [100, 0]
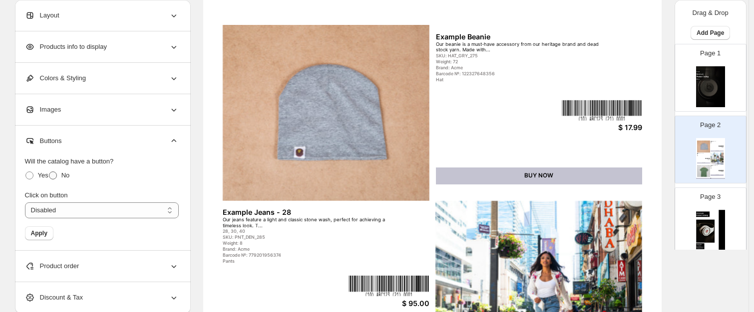
click at [57, 177] on span at bounding box center [53, 176] width 8 height 8
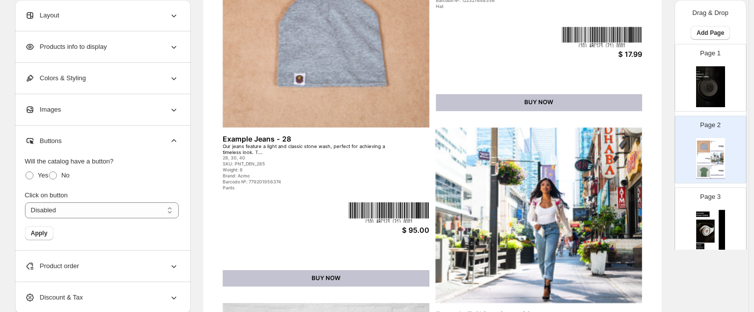
scroll to position [250, 0]
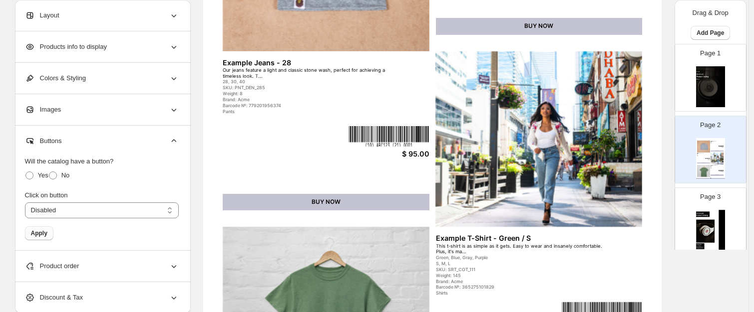
click at [38, 234] on span "Apply" at bounding box center [39, 234] width 16 height 8
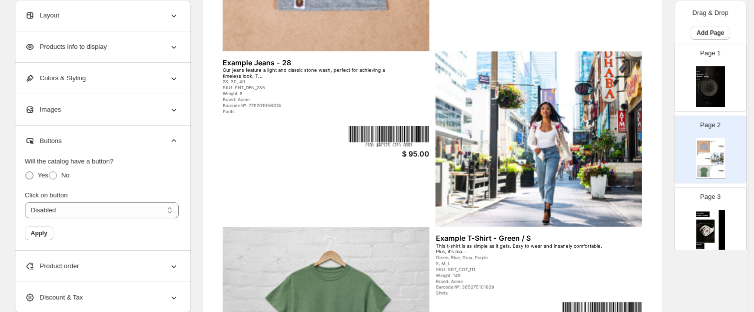
click at [30, 177] on span at bounding box center [29, 176] width 8 height 8
click at [47, 237] on span "Apply" at bounding box center [39, 234] width 16 height 8
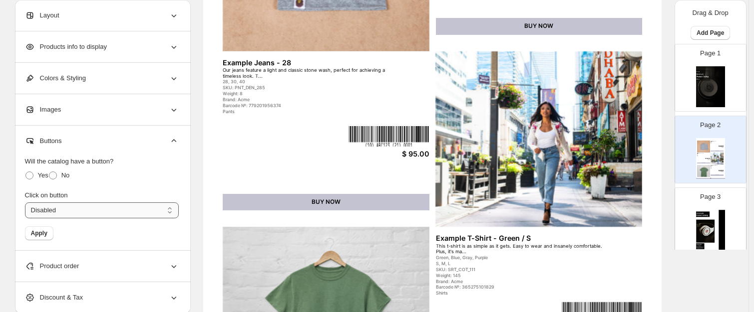
click at [108, 211] on select "**********" at bounding box center [102, 211] width 154 height 16
select select "**********"
click at [27, 203] on select "**********" at bounding box center [102, 211] width 154 height 16
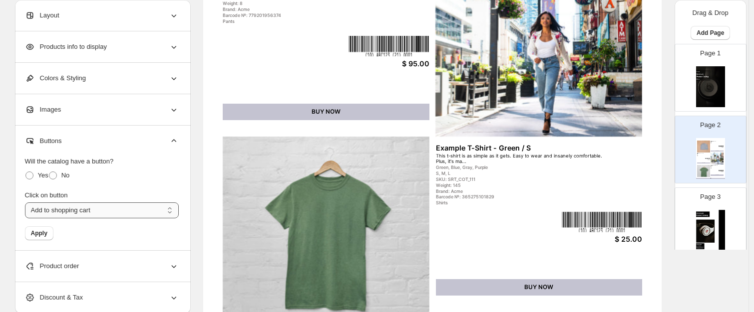
scroll to position [349, 0]
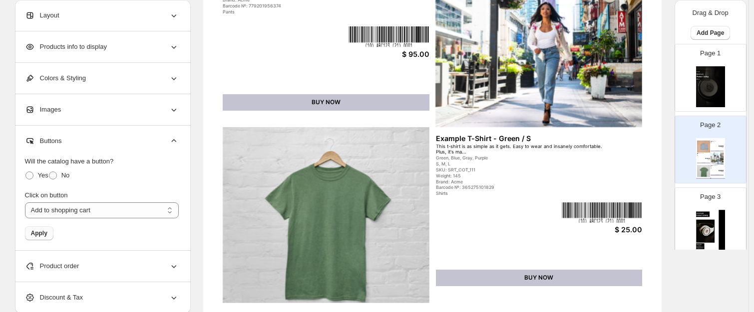
click at [52, 235] on div "Apply" at bounding box center [102, 234] width 154 height 14
click at [43, 236] on span "Apply" at bounding box center [39, 234] width 16 height 8
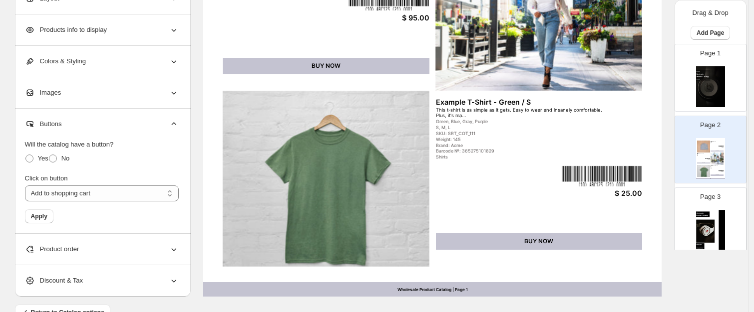
scroll to position [411, 0]
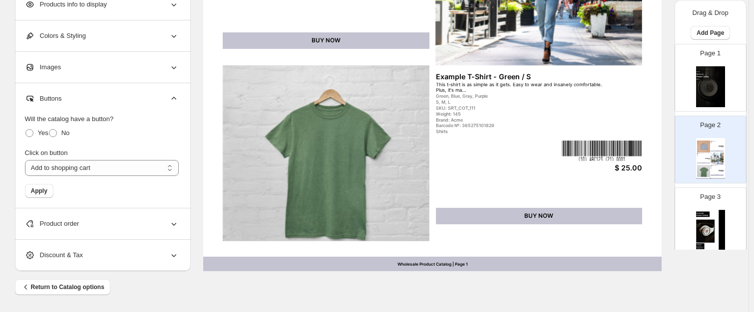
click at [123, 223] on div "Product order" at bounding box center [102, 224] width 154 height 31
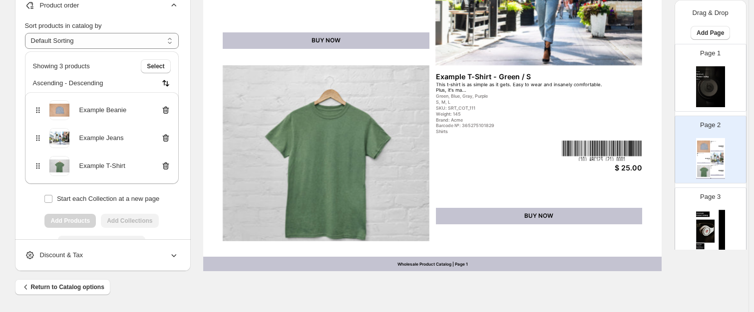
click at [132, 8] on div "Product order" at bounding box center [102, 5] width 154 height 31
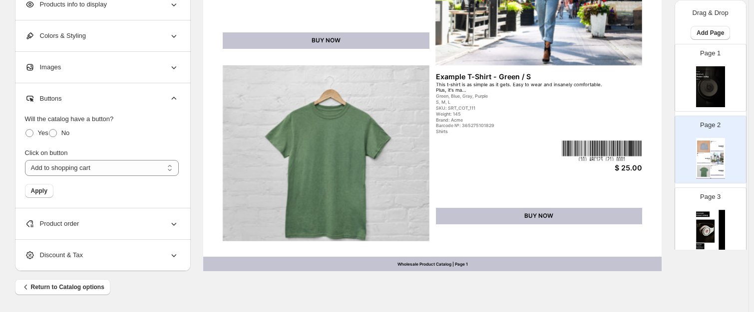
click at [123, 231] on div "Product order" at bounding box center [102, 224] width 154 height 31
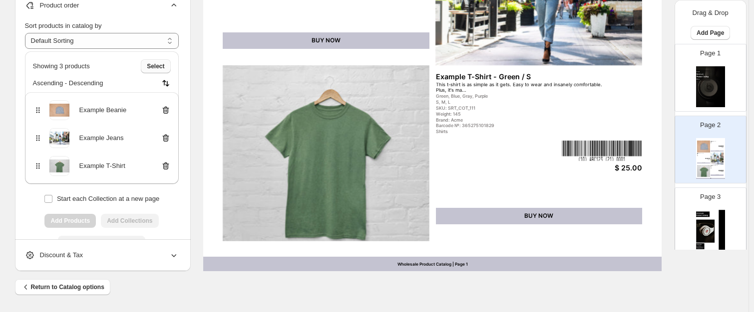
click at [155, 66] on span "Select" at bounding box center [155, 66] width 17 height 8
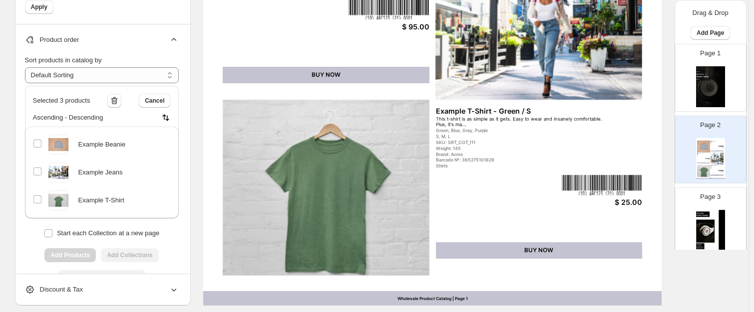
scroll to position [361, 0]
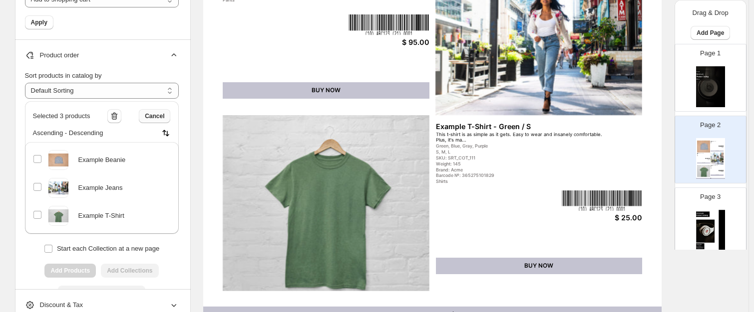
click at [150, 118] on span "Cancel" at bounding box center [154, 116] width 19 height 8
click at [148, 92] on select "**********" at bounding box center [102, 91] width 154 height 16
click at [106, 63] on div "Product order" at bounding box center [102, 55] width 154 height 31
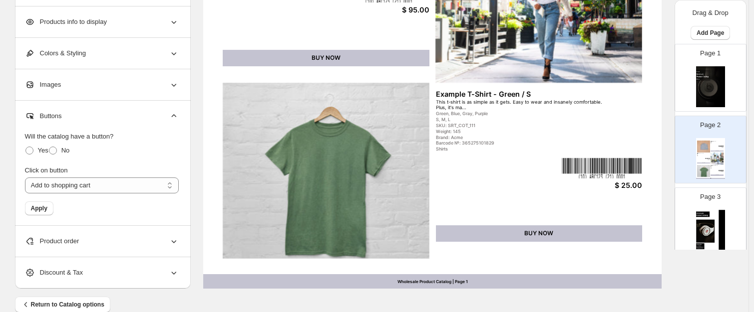
scroll to position [411, 0]
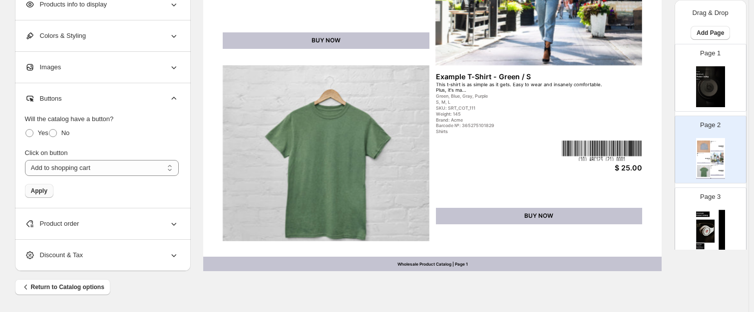
click at [47, 192] on span "Apply" at bounding box center [39, 191] width 16 height 8
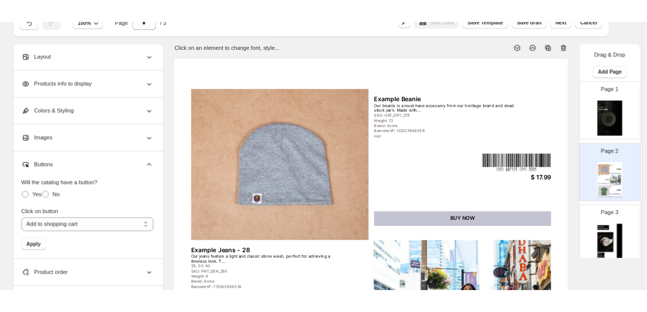
scroll to position [0, 0]
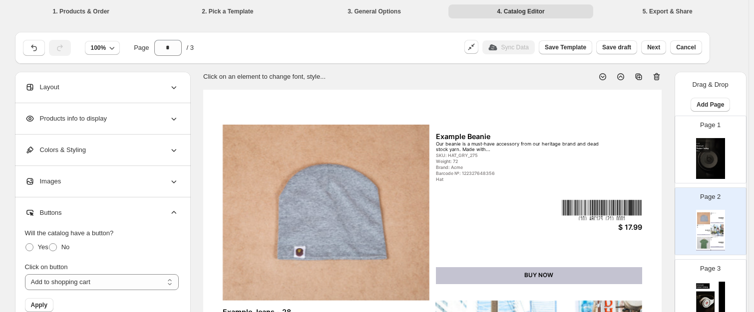
click at [382, 7] on li "3. General Options" at bounding box center [374, 11] width 145 height 14
click at [382, 14] on li "3. General Options" at bounding box center [374, 11] width 145 height 14
click at [380, 16] on li "3. General Options" at bounding box center [374, 11] width 145 height 14
click at [380, 11] on li "3. General Options" at bounding box center [374, 11] width 145 height 14
click at [646, 47] on span "Next" at bounding box center [653, 47] width 13 height 8
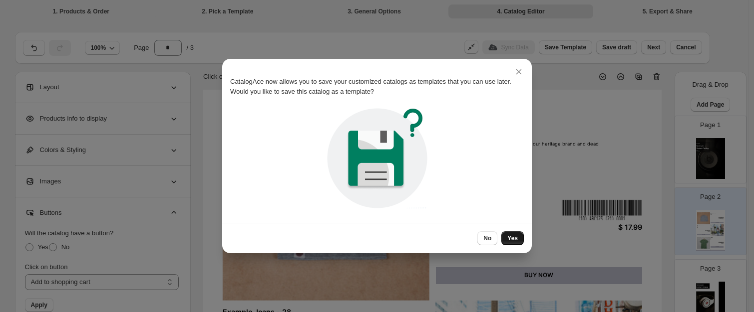
click at [514, 242] on span "Yes" at bounding box center [512, 239] width 10 height 8
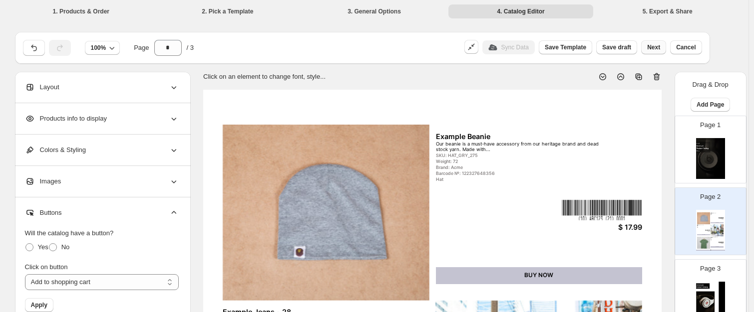
click at [646, 45] on span "Next" at bounding box center [653, 47] width 13 height 8
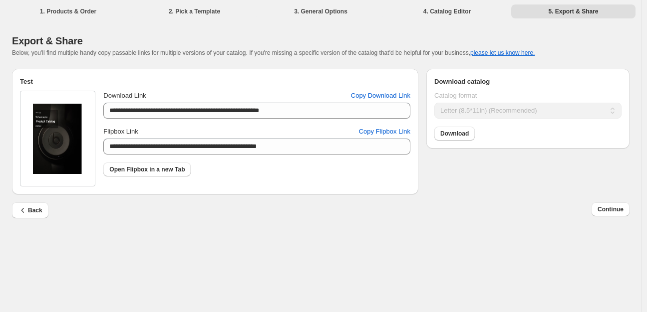
click at [320, 14] on li "3. General Options" at bounding box center [321, 11] width 124 height 14
click at [320, 12] on li "3. General Options" at bounding box center [321, 11] width 124 height 14
click at [610, 208] on span "Continue" at bounding box center [611, 210] width 26 height 8
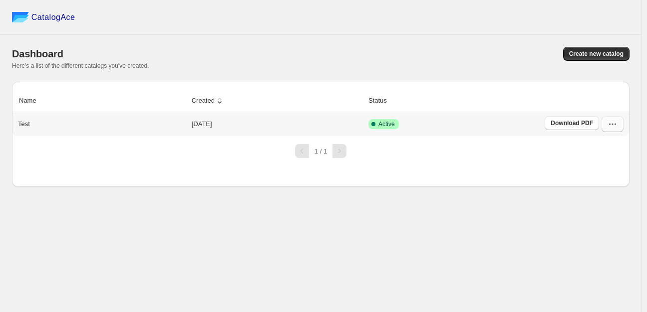
click at [614, 128] on icon "button" at bounding box center [613, 124] width 10 height 10
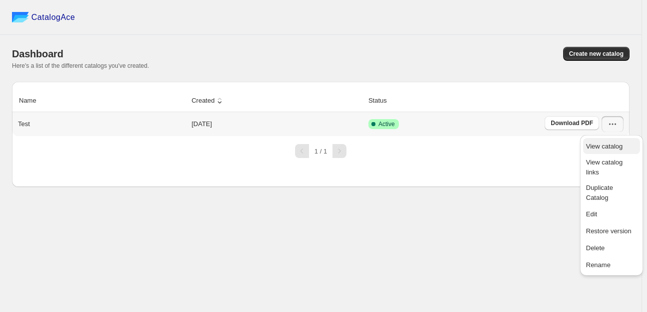
click at [614, 145] on span "View catalog" at bounding box center [604, 146] width 36 height 7
click at [36, 112] on th "Name" at bounding box center [100, 101] width 177 height 22
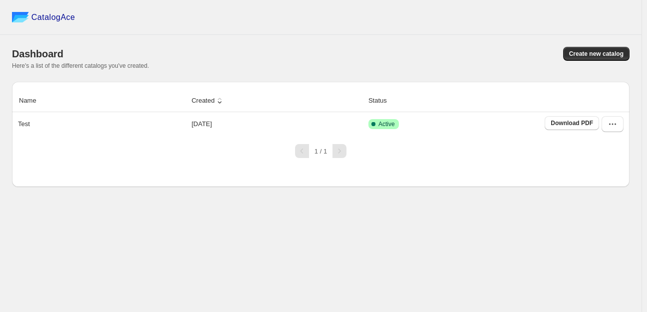
click at [24, 127] on p "Test" at bounding box center [24, 124] width 12 height 10
click at [24, 125] on p "Test" at bounding box center [24, 124] width 12 height 10
click at [610, 125] on icon "button" at bounding box center [609, 124] width 1 height 1
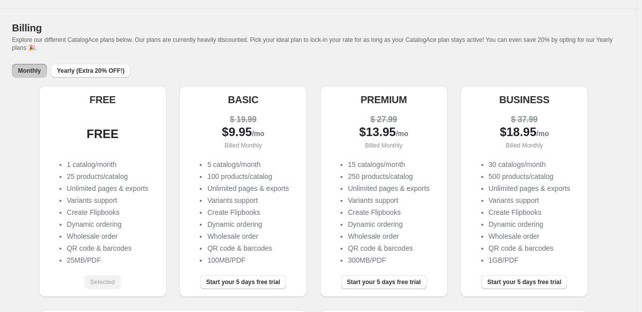
scroll to position [50, 0]
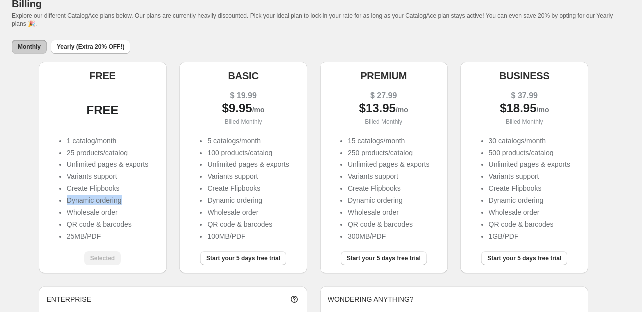
drag, startPoint x: 131, startPoint y: 203, endPoint x: 68, endPoint y: 202, distance: 63.4
click at [68, 202] on ul "1 catalog/month 25 products/catalog Unlimited pages & exports Variants support …" at bounding box center [102, 190] width 91 height 108
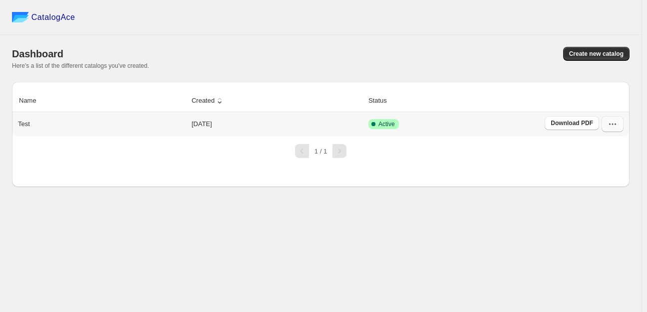
click at [612, 128] on icon "button" at bounding box center [613, 124] width 10 height 10
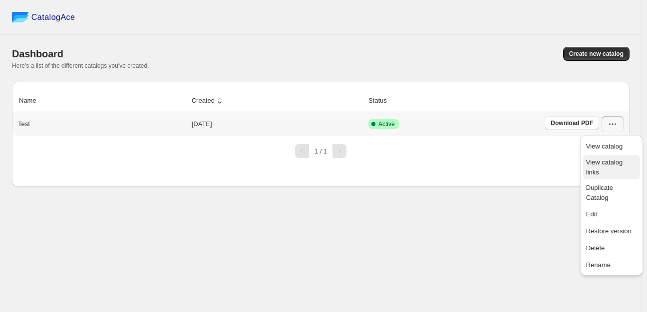
click at [606, 162] on span "View catalog links" at bounding box center [604, 167] width 36 height 17
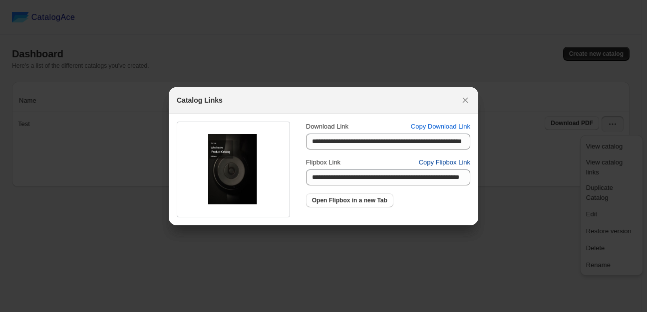
click at [454, 162] on span "Copy Flipbox Link" at bounding box center [444, 163] width 51 height 10
click at [465, 99] on icon ":rm:" at bounding box center [465, 99] width 5 height 5
